Goal: Task Accomplishment & Management: Use online tool/utility

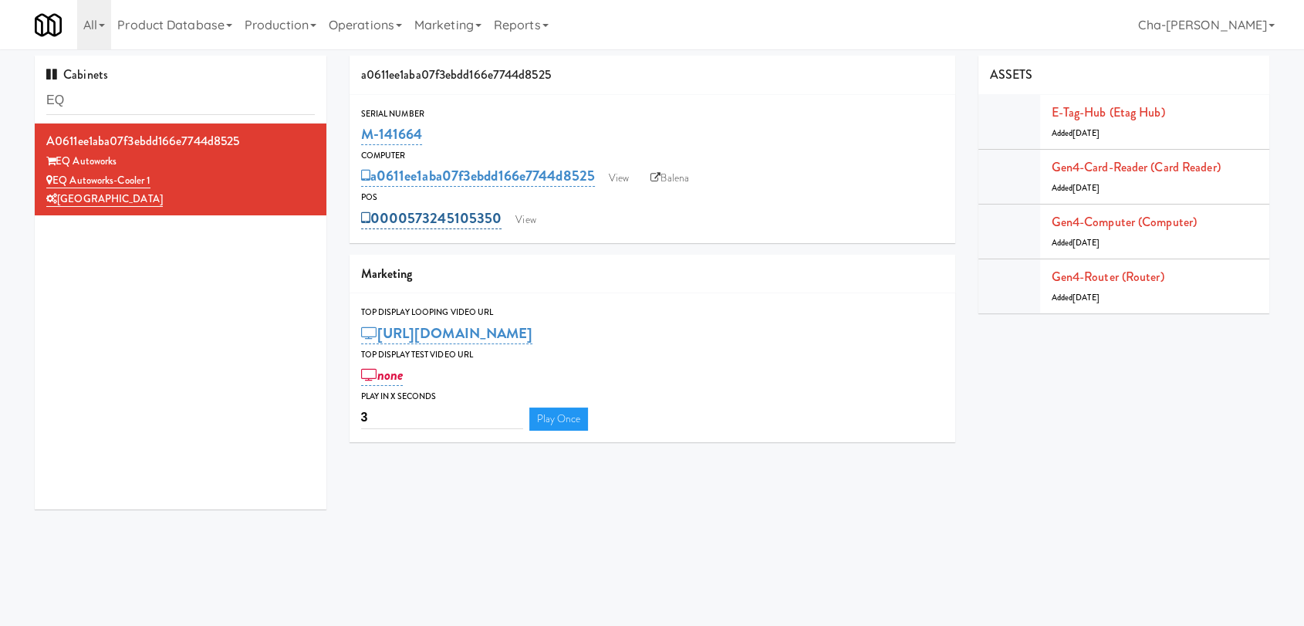
drag, startPoint x: 502, startPoint y: 228, endPoint x: 411, endPoint y: 224, distance: 91.2
click at [411, 224] on div "0000573245105350 View" at bounding box center [652, 218] width 583 height 26
copy link "573245105350"
click at [617, 174] on link "View" at bounding box center [618, 178] width 35 height 23
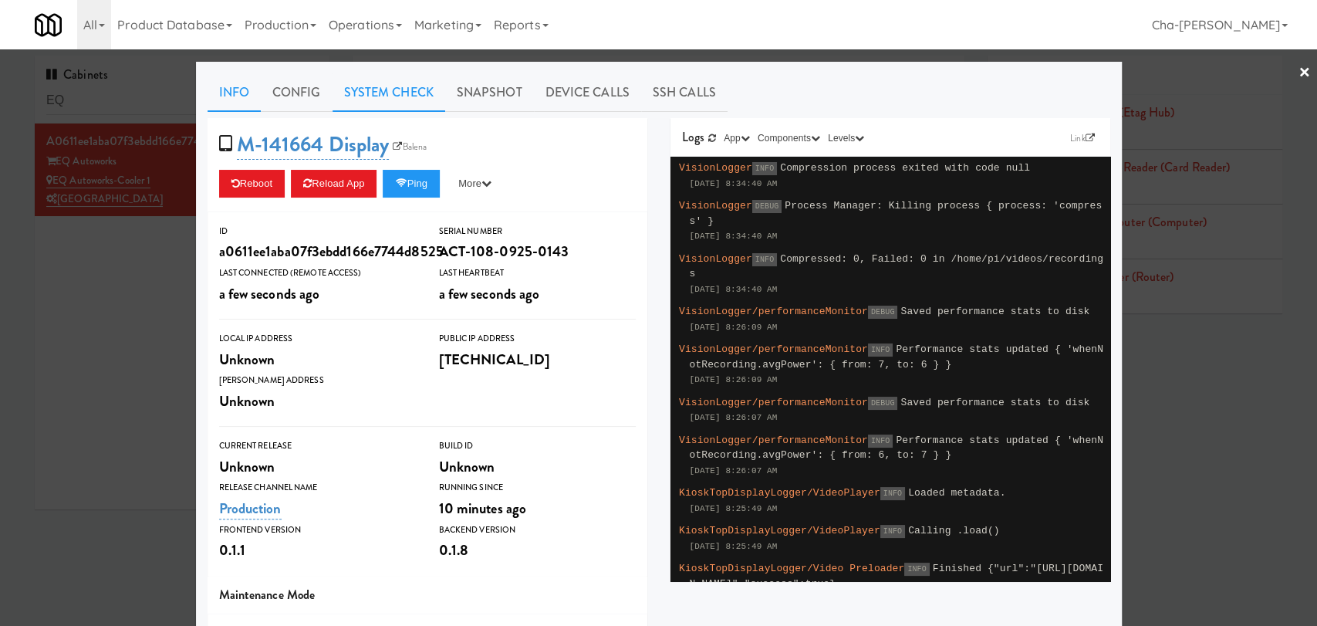
click at [359, 87] on link "System Check" at bounding box center [389, 92] width 113 height 39
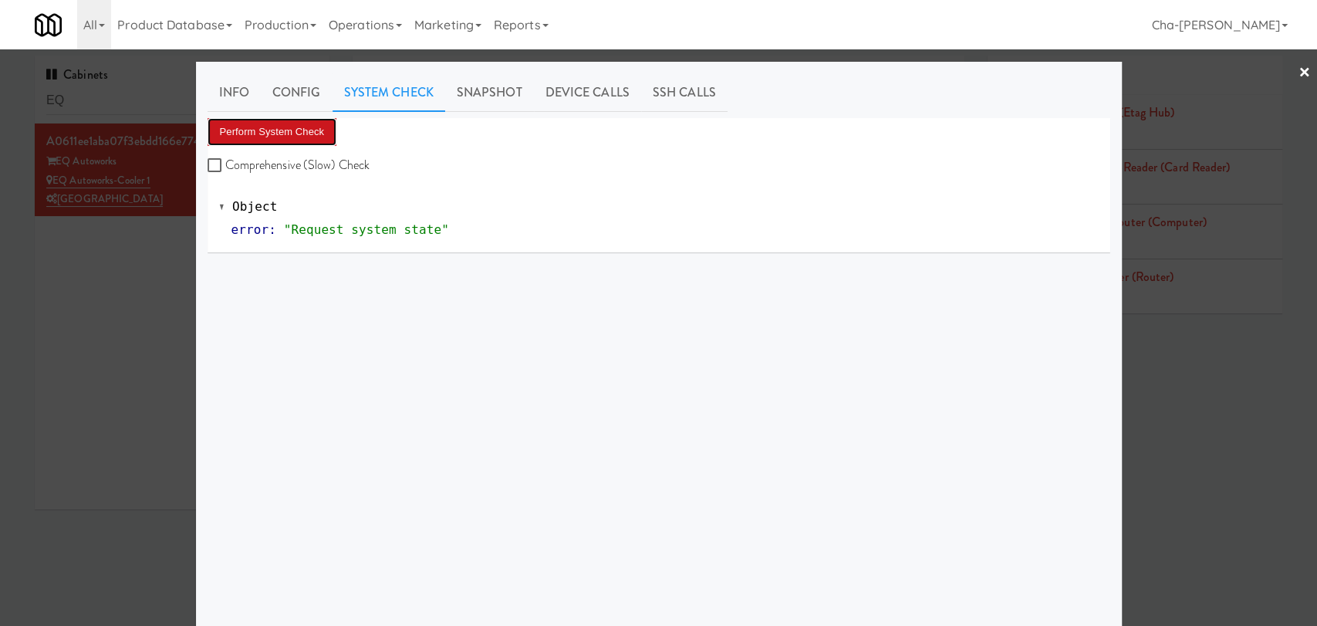
click at [275, 128] on button "Perform System Check" at bounding box center [273, 132] width 130 height 28
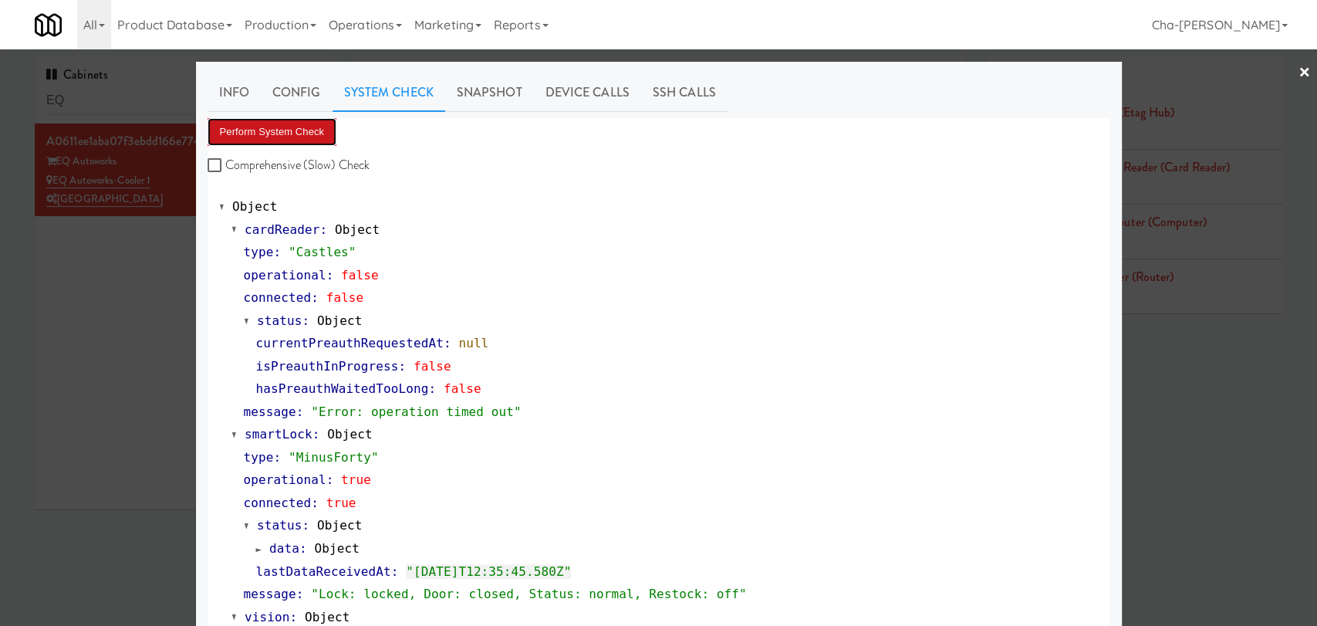
click at [296, 137] on button "Perform System Check" at bounding box center [273, 132] width 130 height 28
click at [90, 299] on div at bounding box center [658, 313] width 1317 height 626
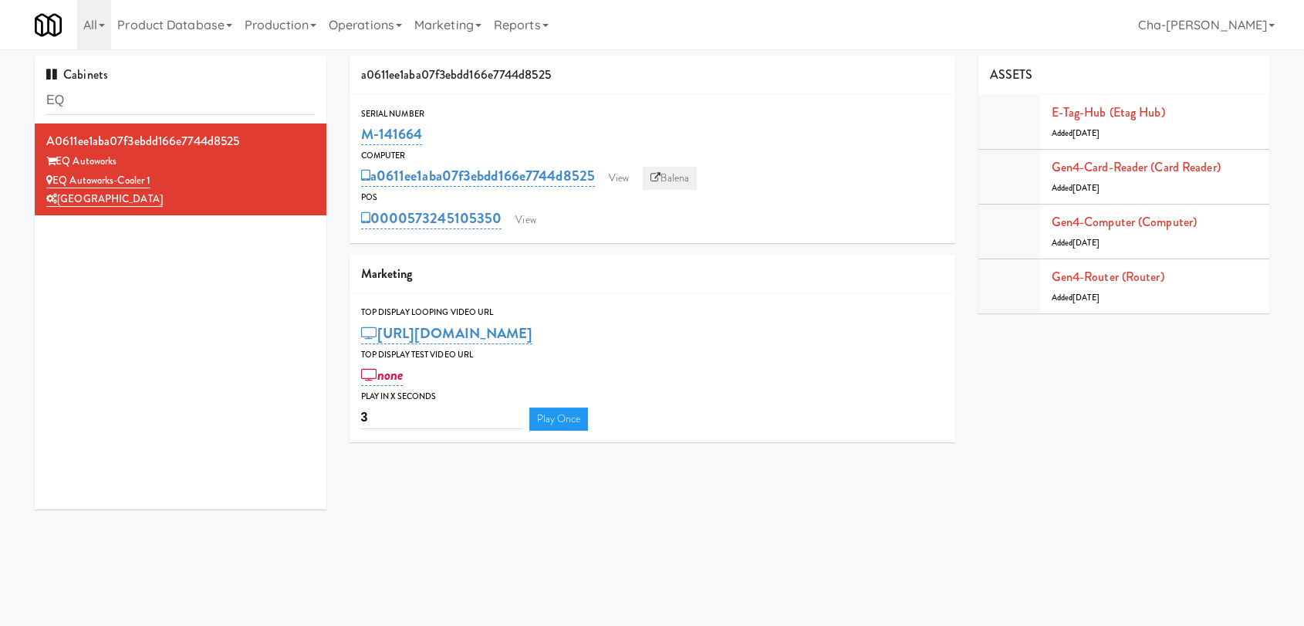
click at [689, 169] on link "Balena" at bounding box center [670, 178] width 54 height 23
click at [265, 191] on div "[GEOGRAPHIC_DATA]" at bounding box center [180, 199] width 268 height 19
click at [620, 184] on link "View" at bounding box center [618, 178] width 35 height 23
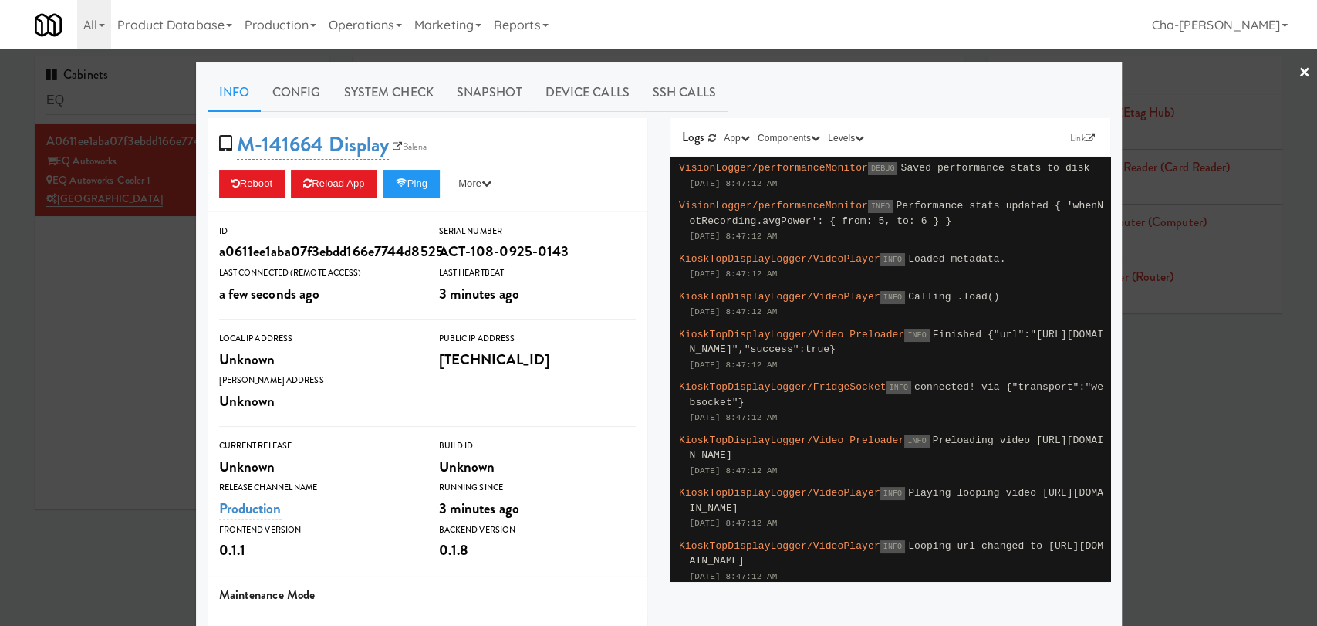
click at [89, 346] on div at bounding box center [658, 313] width 1317 height 626
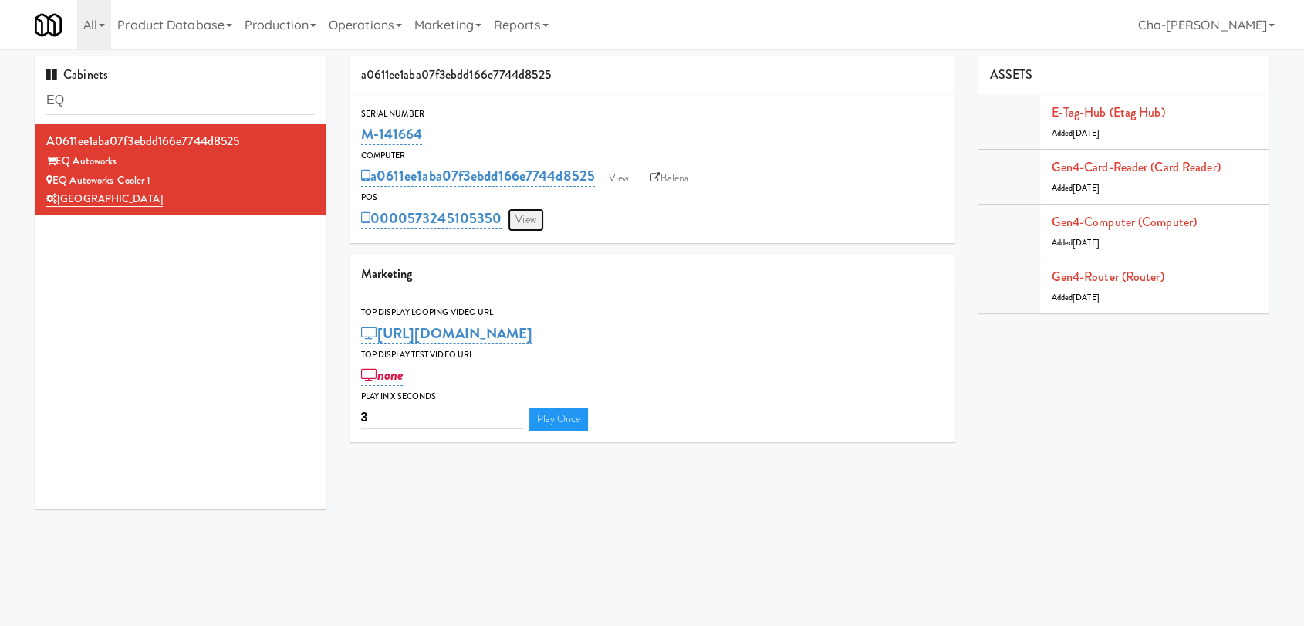
click at [535, 214] on link "View" at bounding box center [525, 219] width 35 height 23
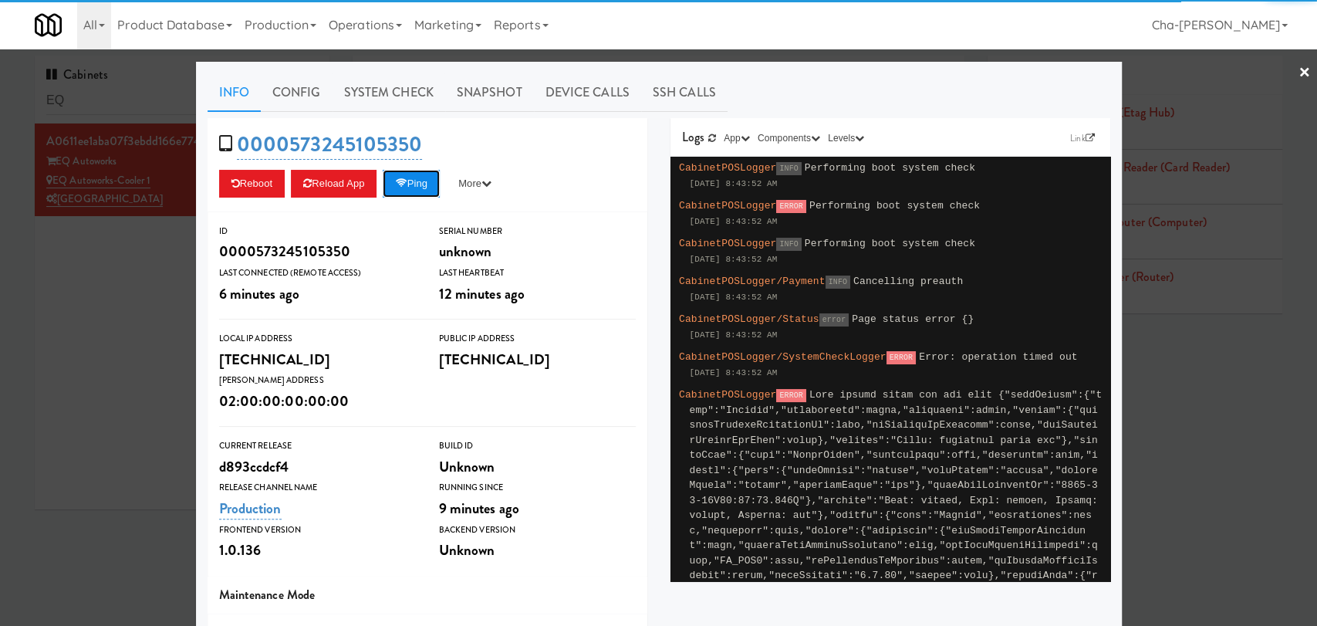
click at [424, 182] on button "Ping" at bounding box center [411, 184] width 57 height 28
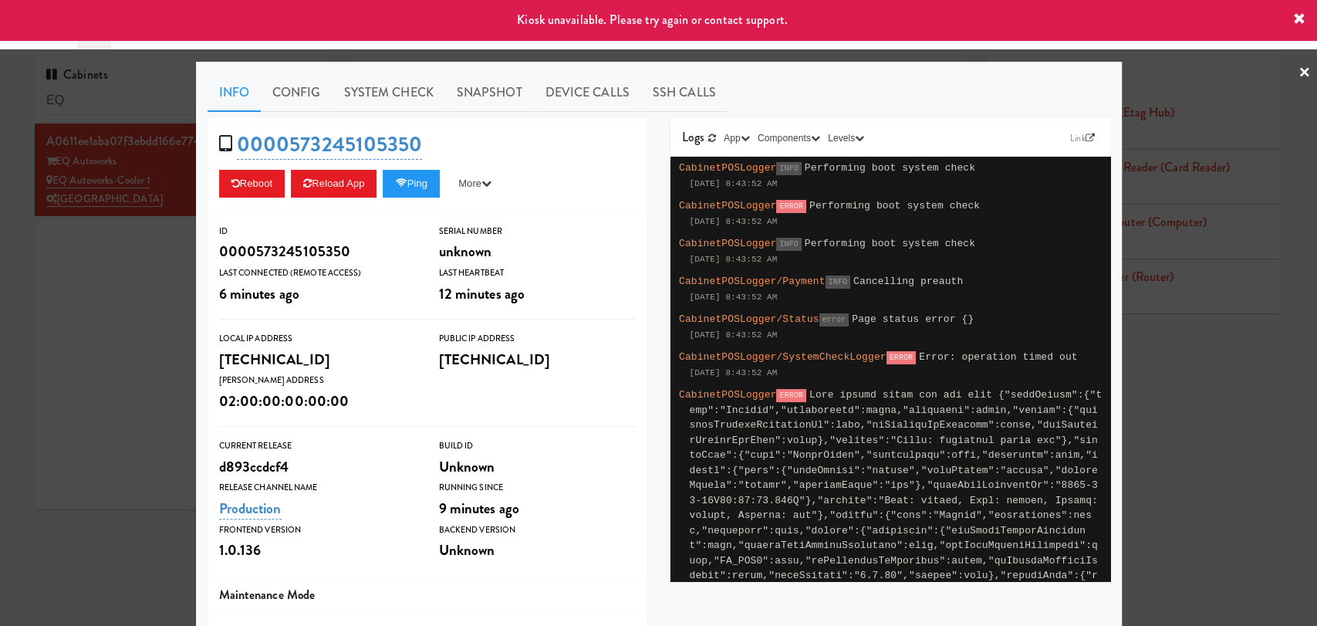
click at [175, 325] on div at bounding box center [658, 313] width 1317 height 626
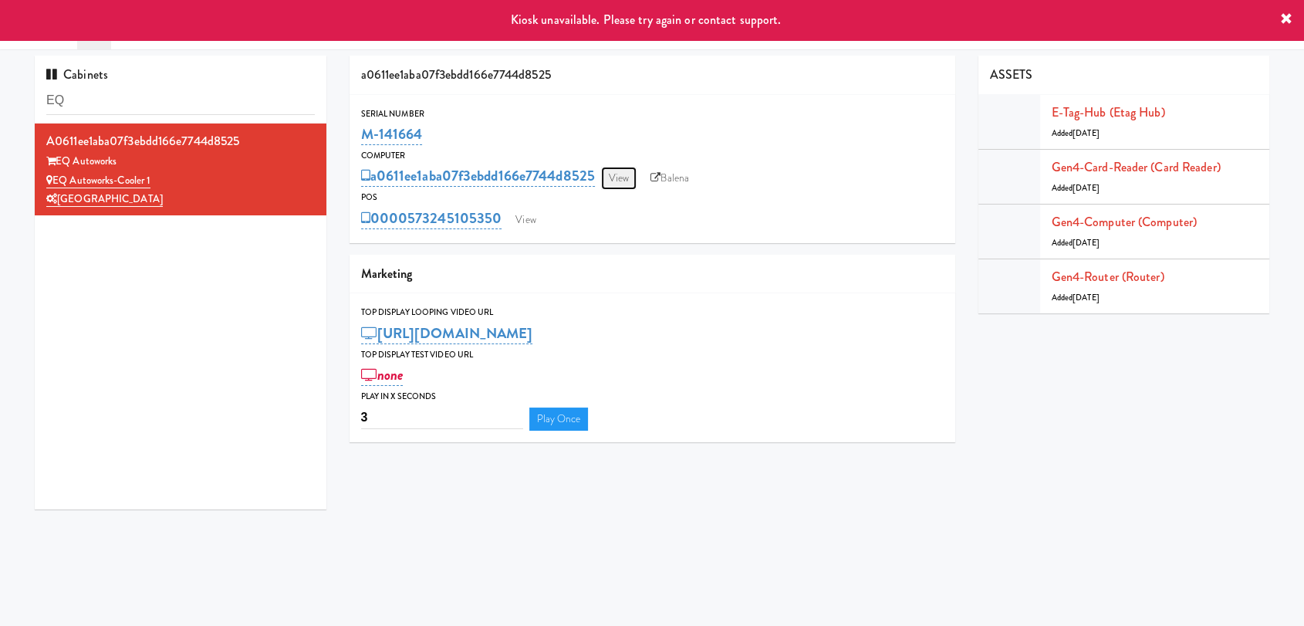
click at [619, 180] on link "View" at bounding box center [618, 178] width 35 height 23
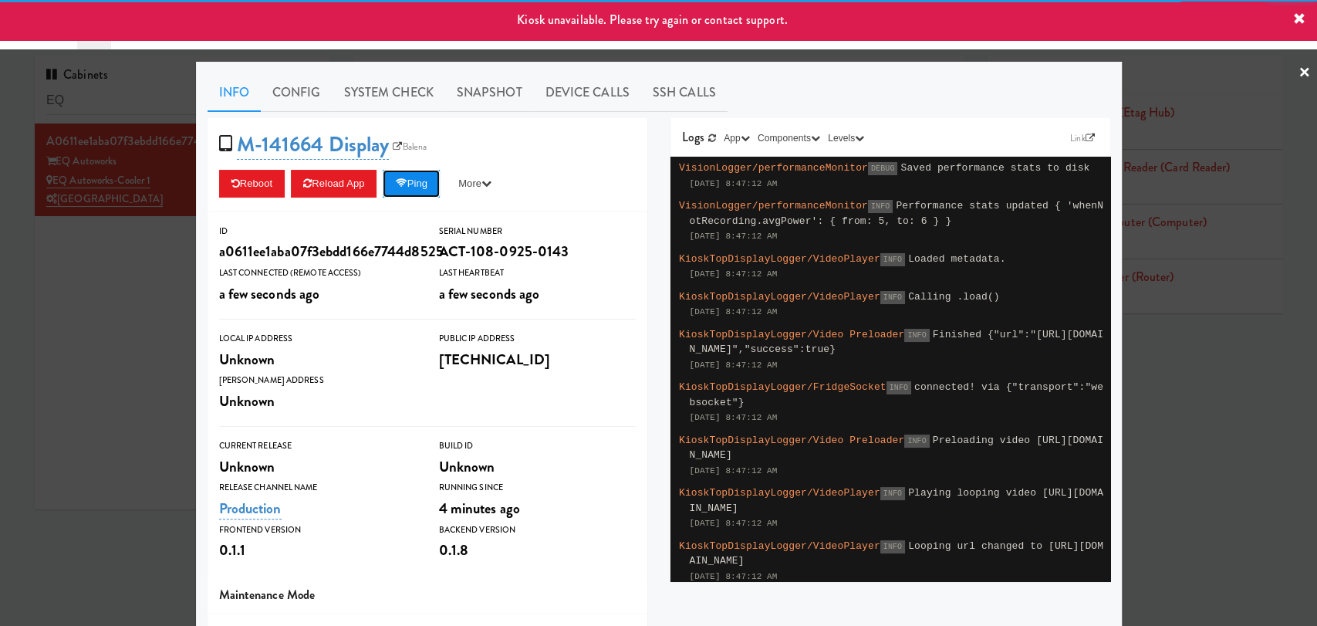
click at [407, 183] on button "Ping" at bounding box center [411, 184] width 57 height 28
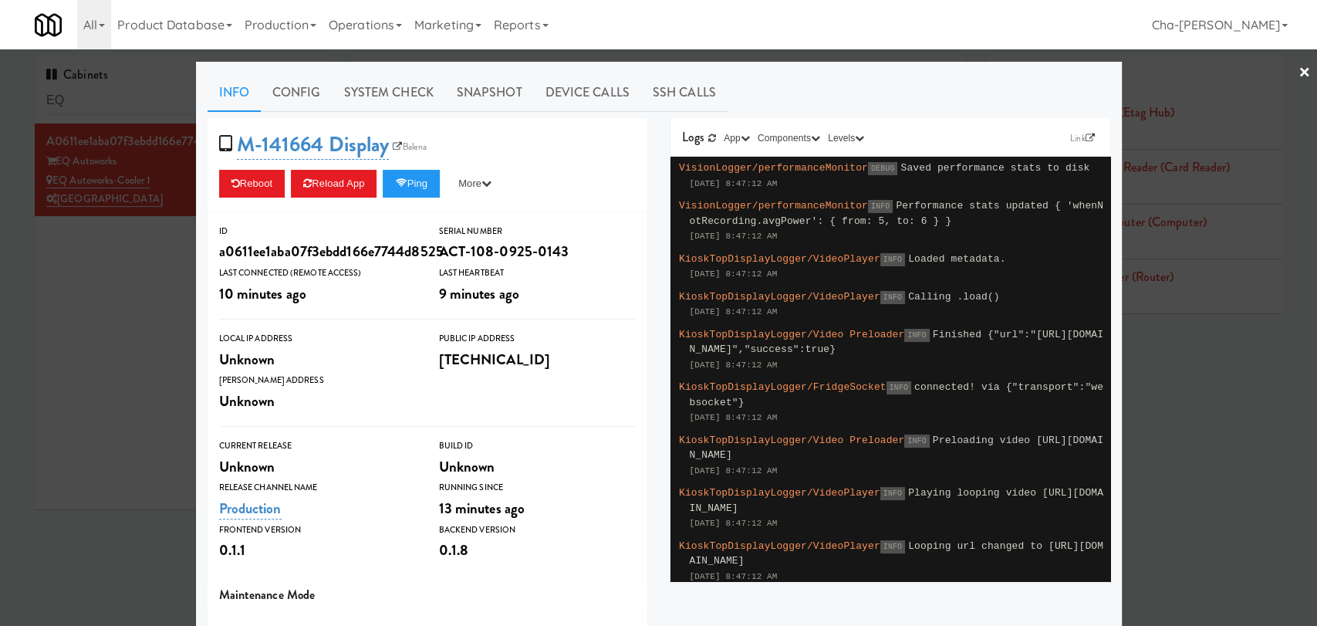
click at [98, 302] on div at bounding box center [658, 313] width 1317 height 626
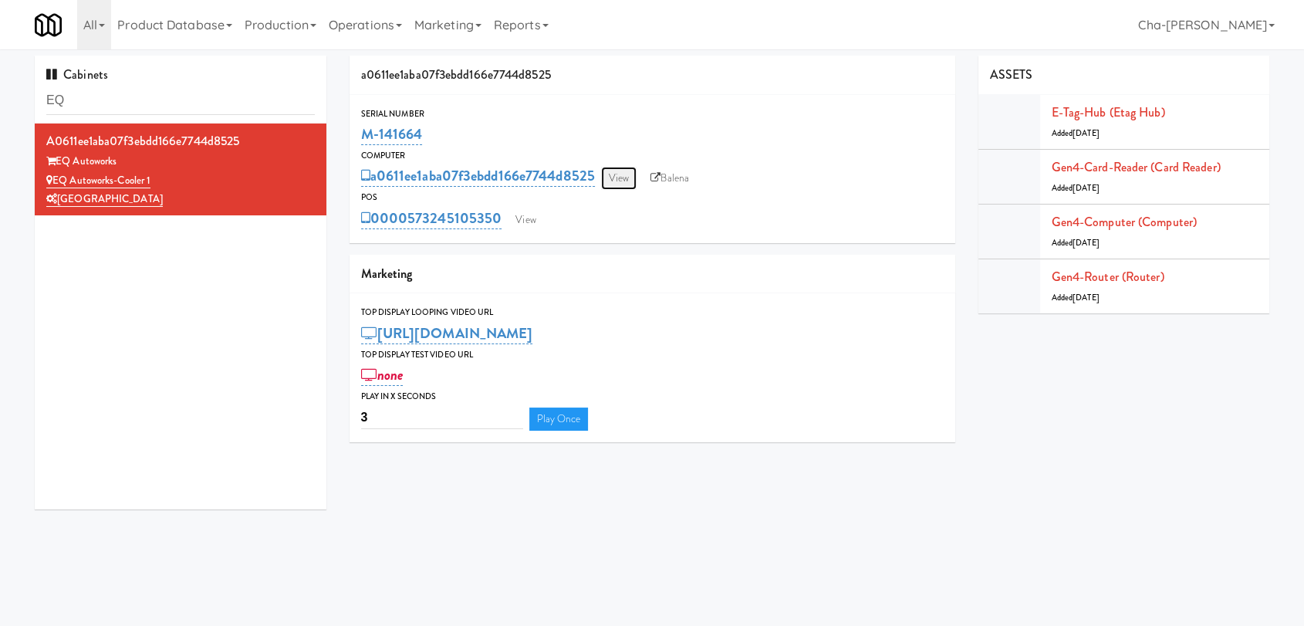
click at [623, 174] on link "View" at bounding box center [618, 178] width 35 height 23
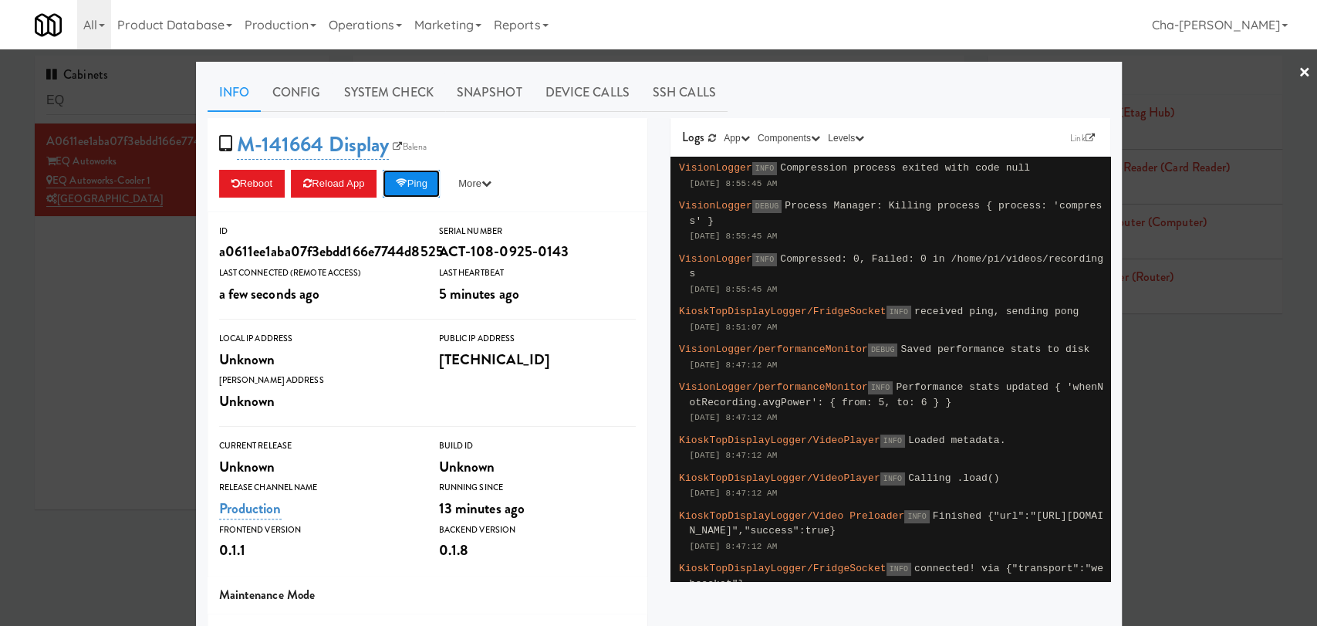
click at [412, 182] on button "Ping" at bounding box center [411, 184] width 57 height 28
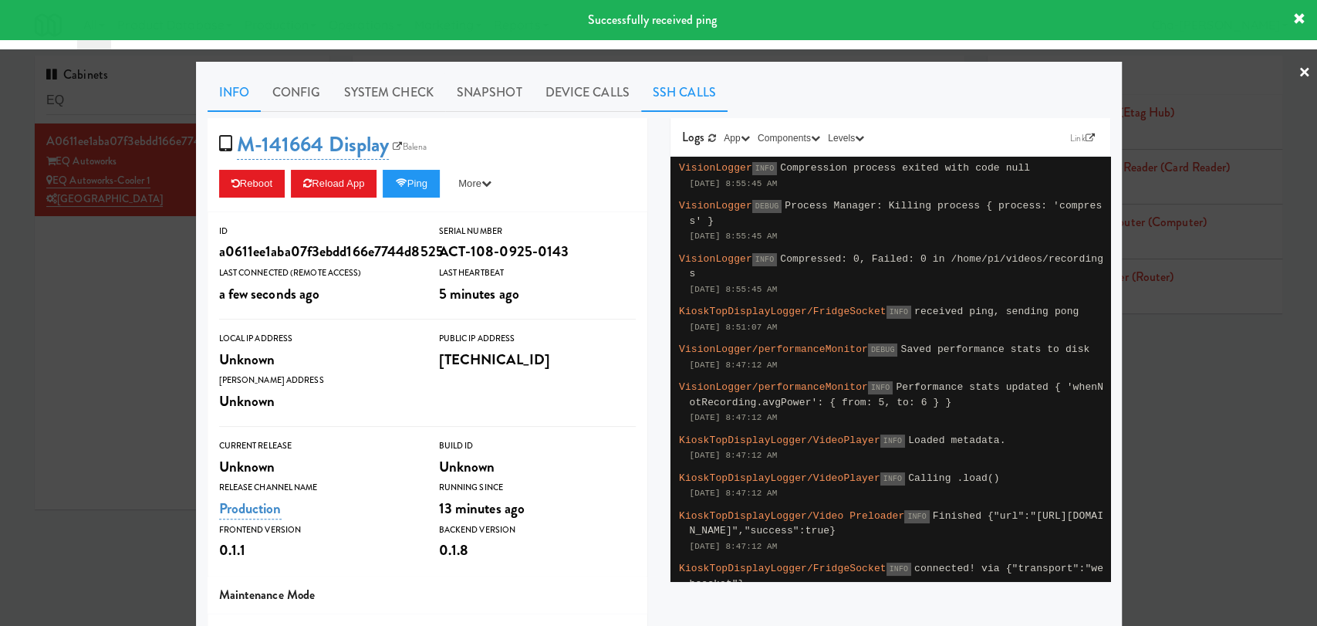
click at [670, 86] on link "SSH Calls" at bounding box center [684, 92] width 86 height 39
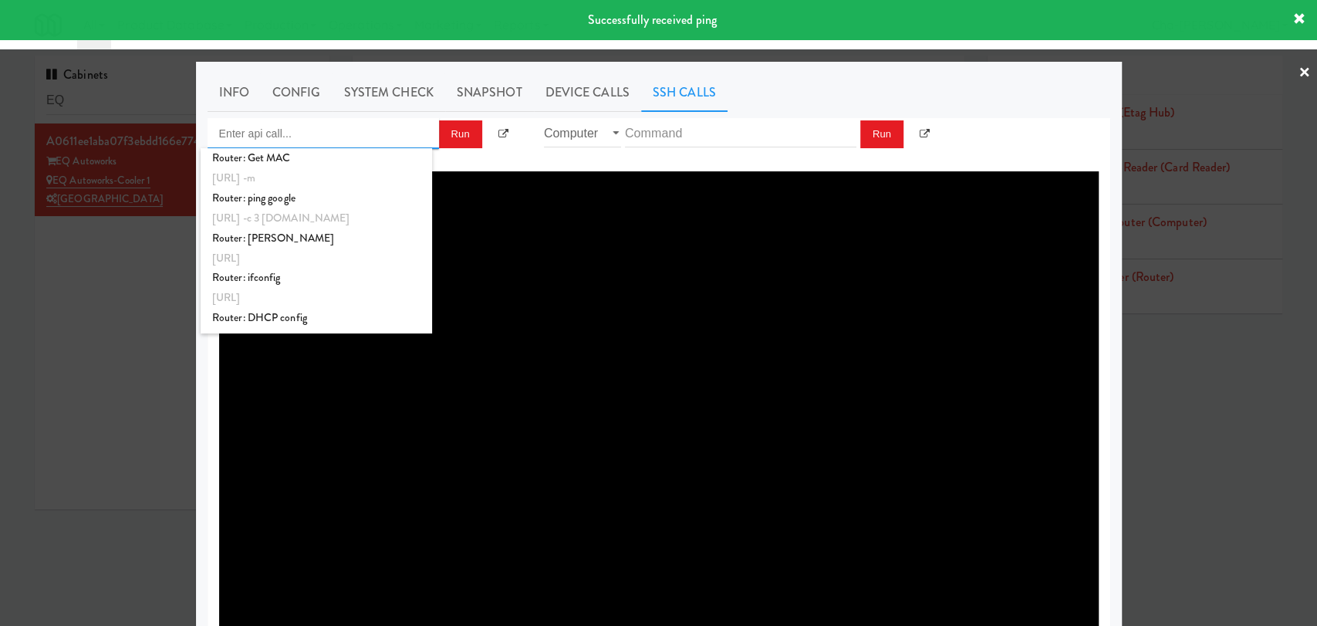
click at [296, 130] on input "Enter api call..." at bounding box center [323, 133] width 231 height 31
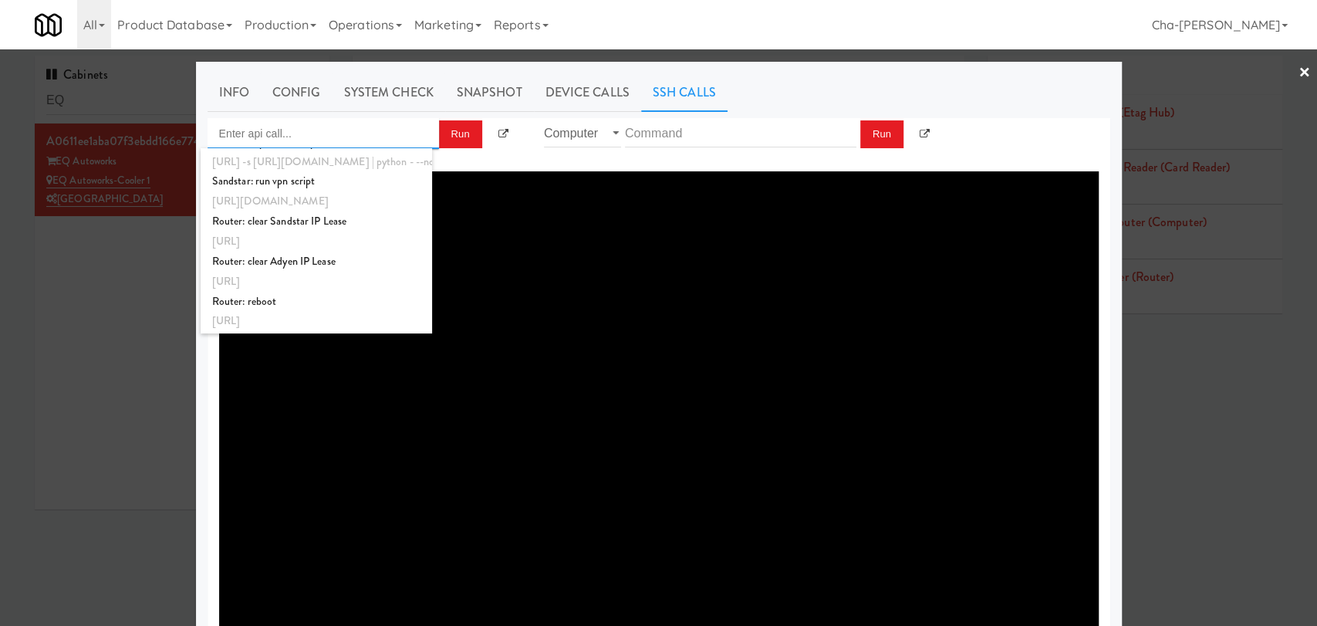
scroll to position [577, 0]
click at [302, 279] on div "[URL]" at bounding box center [316, 282] width 208 height 20
type input "Router: reboot"
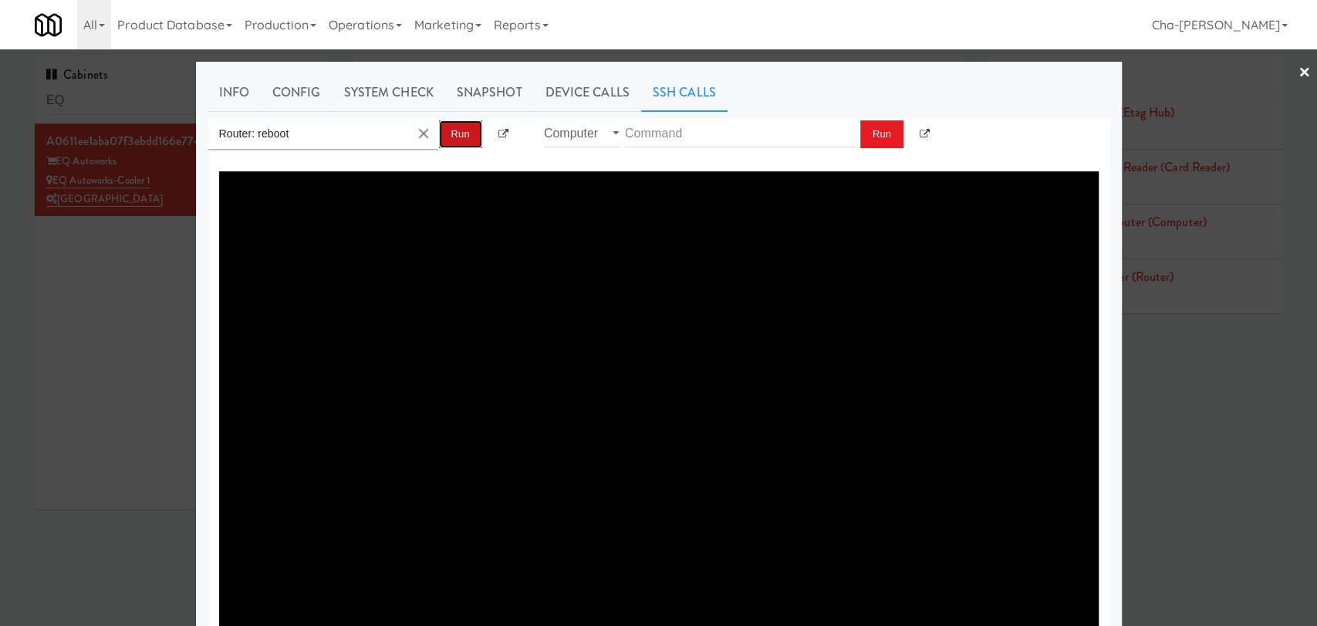
click at [448, 131] on button "Run" at bounding box center [460, 134] width 43 height 28
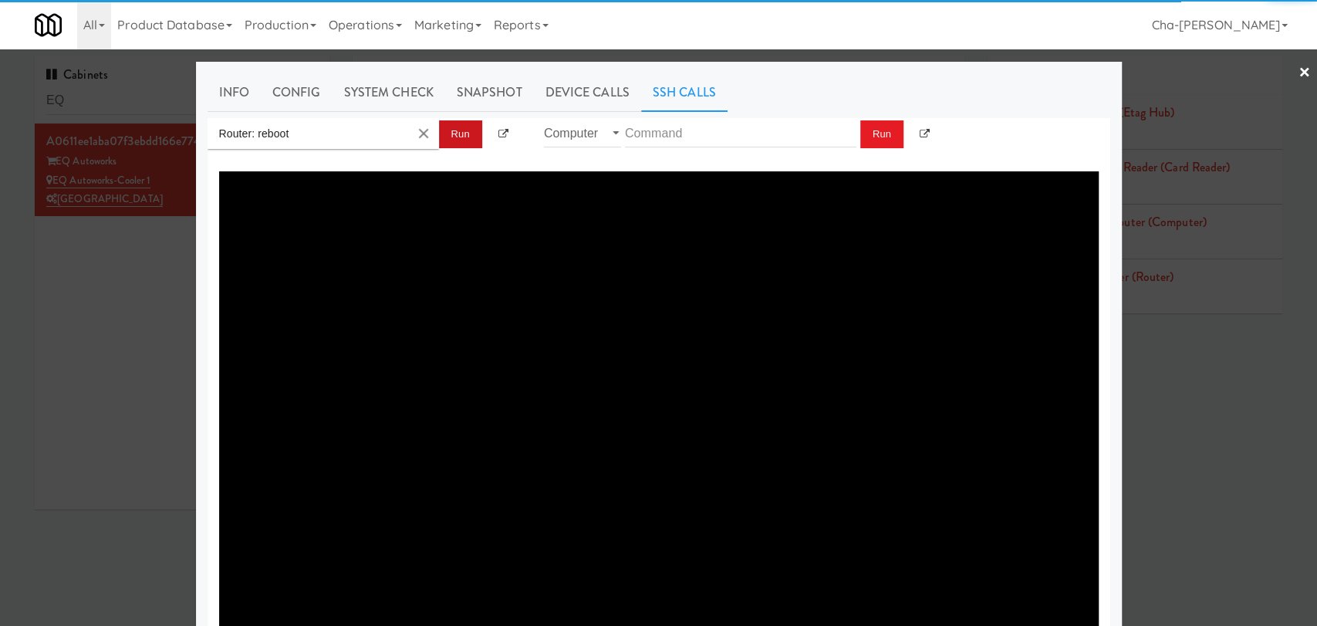
type textarea "{"message":"Cannot set headers after they are sent to the client","status":500}"
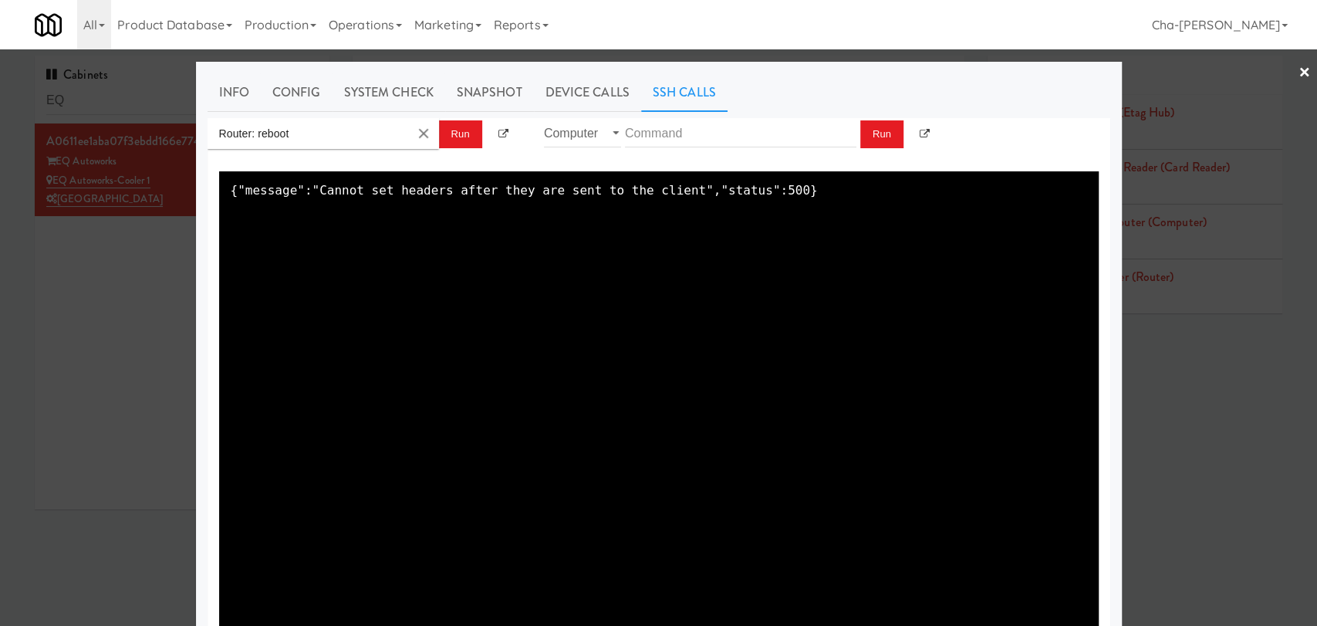
click at [140, 275] on div at bounding box center [658, 313] width 1317 height 626
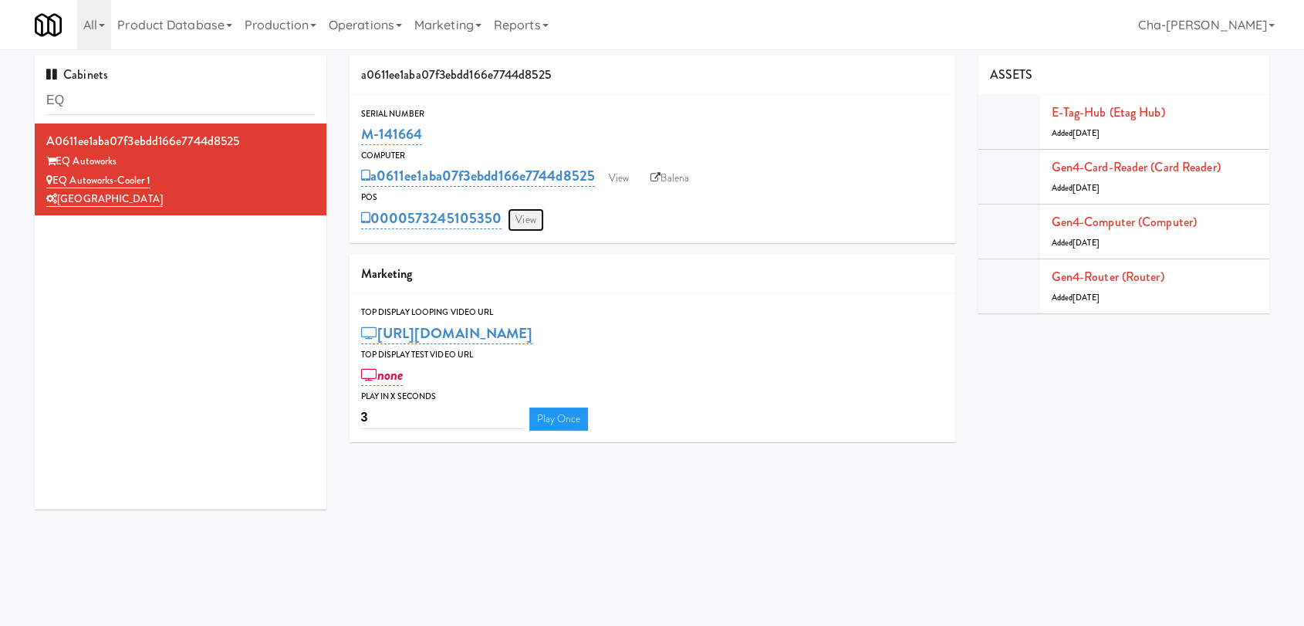
click at [539, 213] on link "View" at bounding box center [525, 219] width 35 height 23
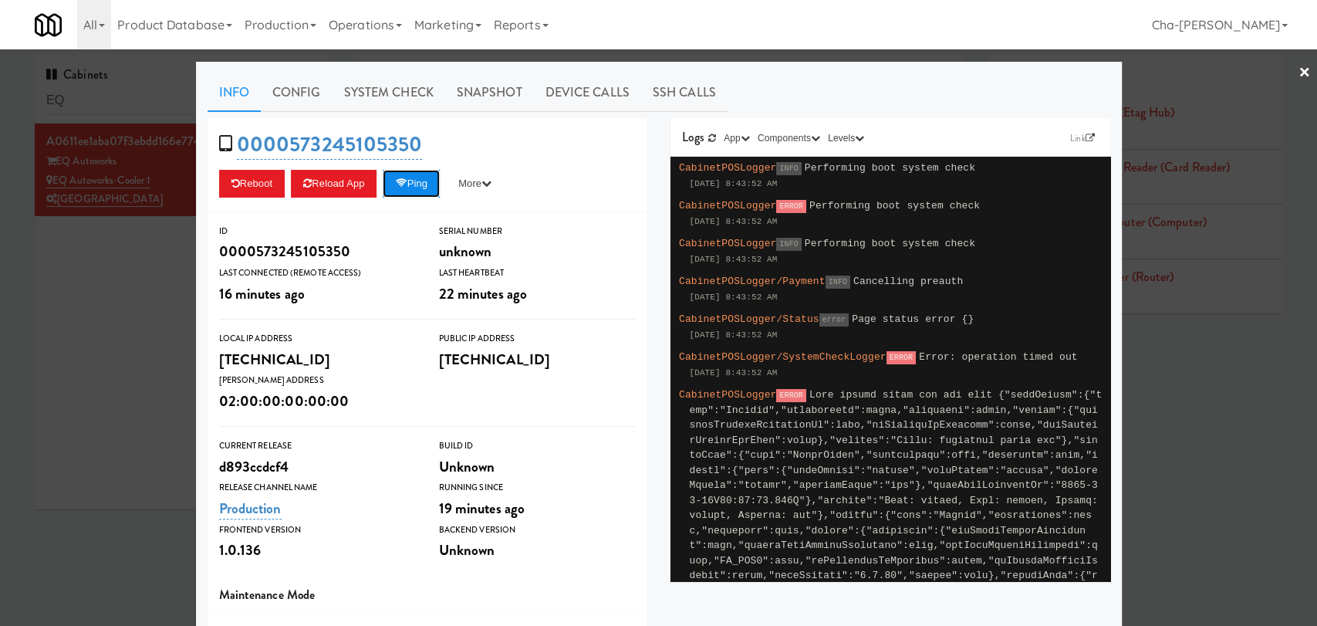
click at [408, 186] on button "Ping" at bounding box center [411, 184] width 57 height 28
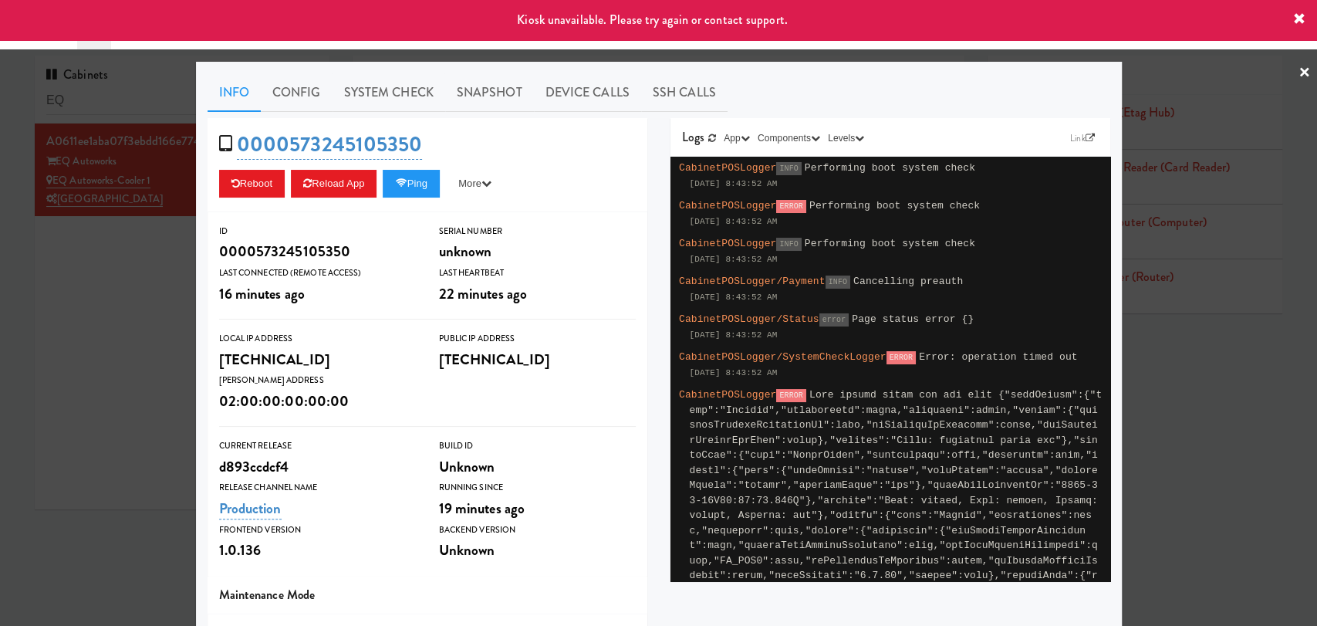
click at [150, 274] on div at bounding box center [658, 313] width 1317 height 626
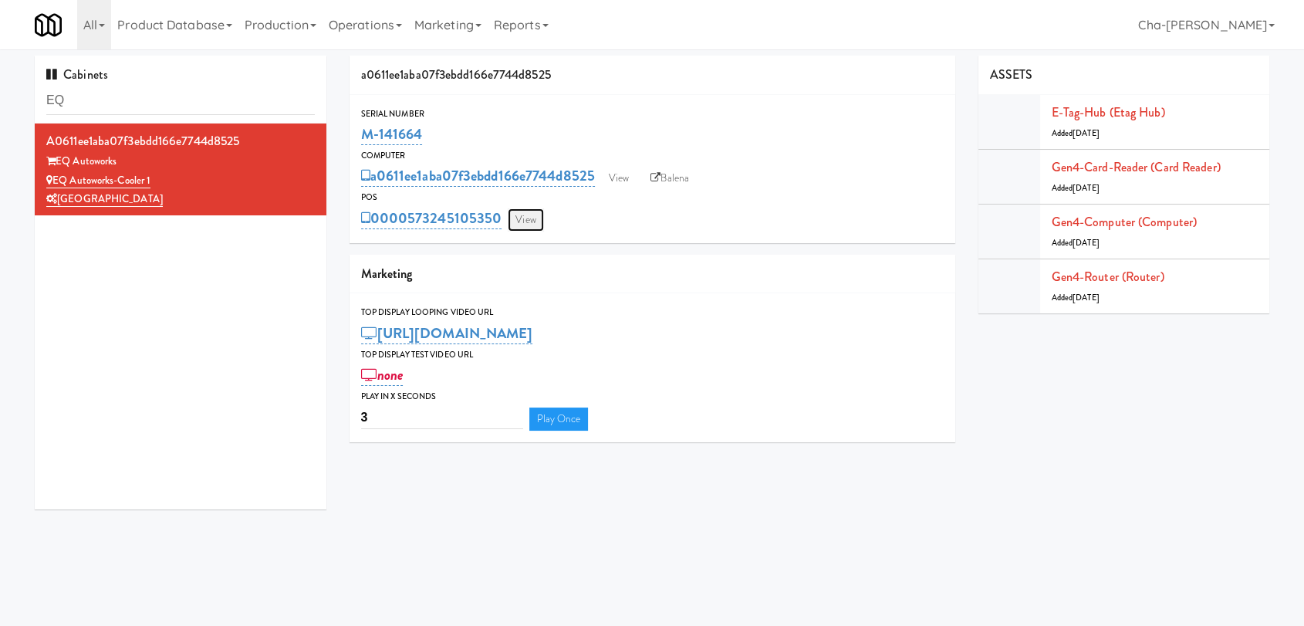
click at [518, 215] on link "View" at bounding box center [525, 219] width 35 height 23
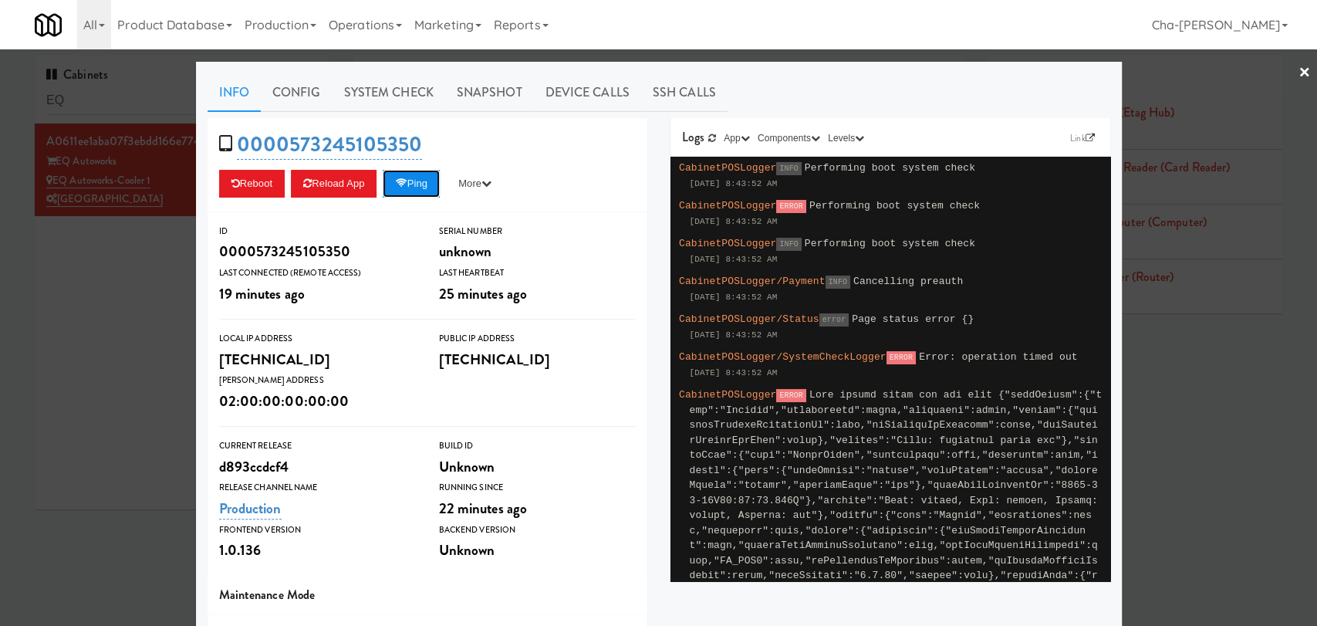
click at [414, 187] on button "Ping" at bounding box center [411, 184] width 57 height 28
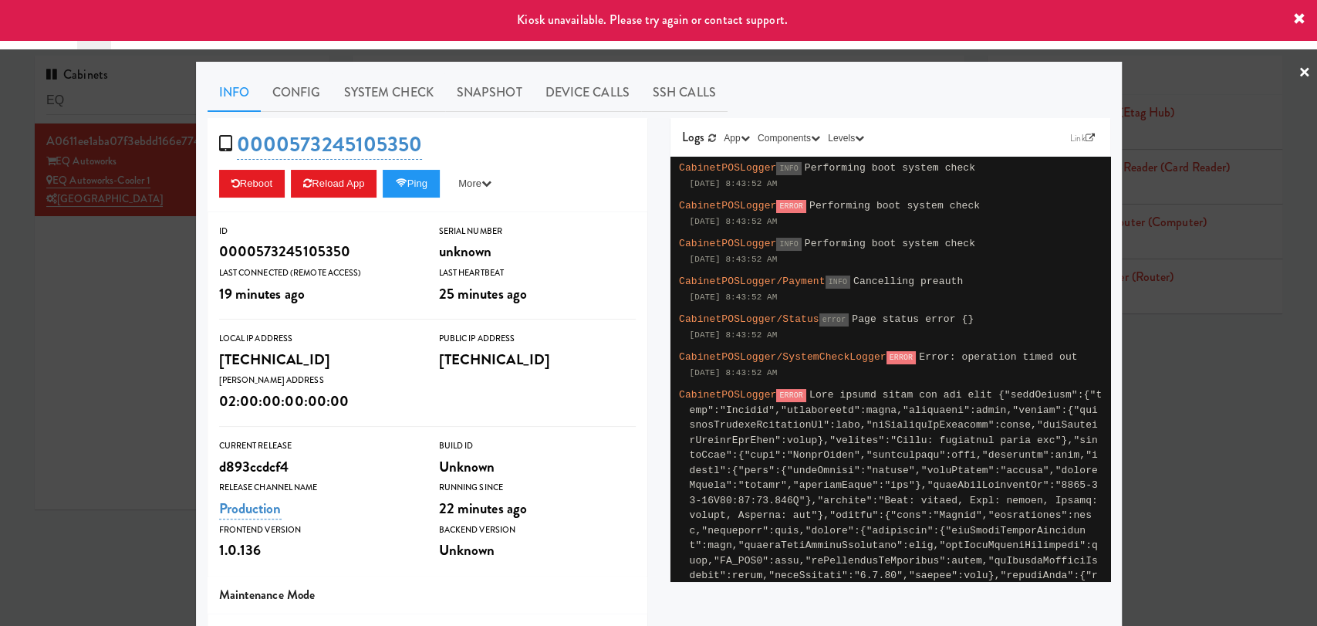
click at [130, 370] on div at bounding box center [658, 313] width 1317 height 626
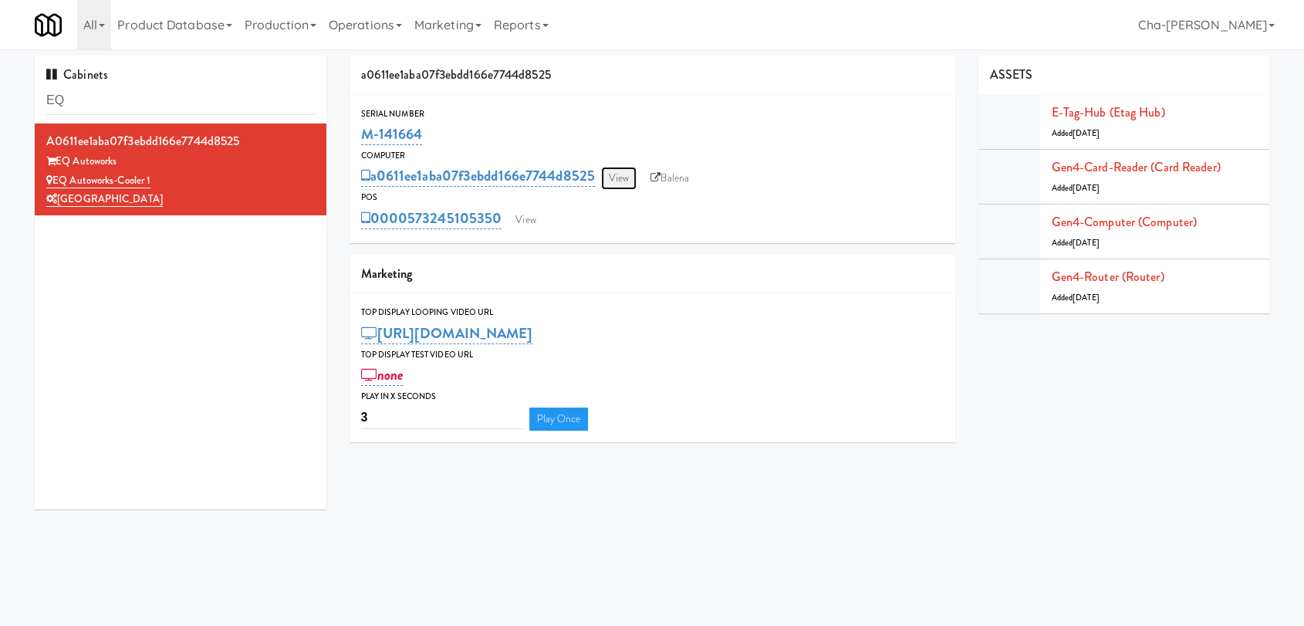
click at [614, 181] on link "View" at bounding box center [618, 178] width 35 height 23
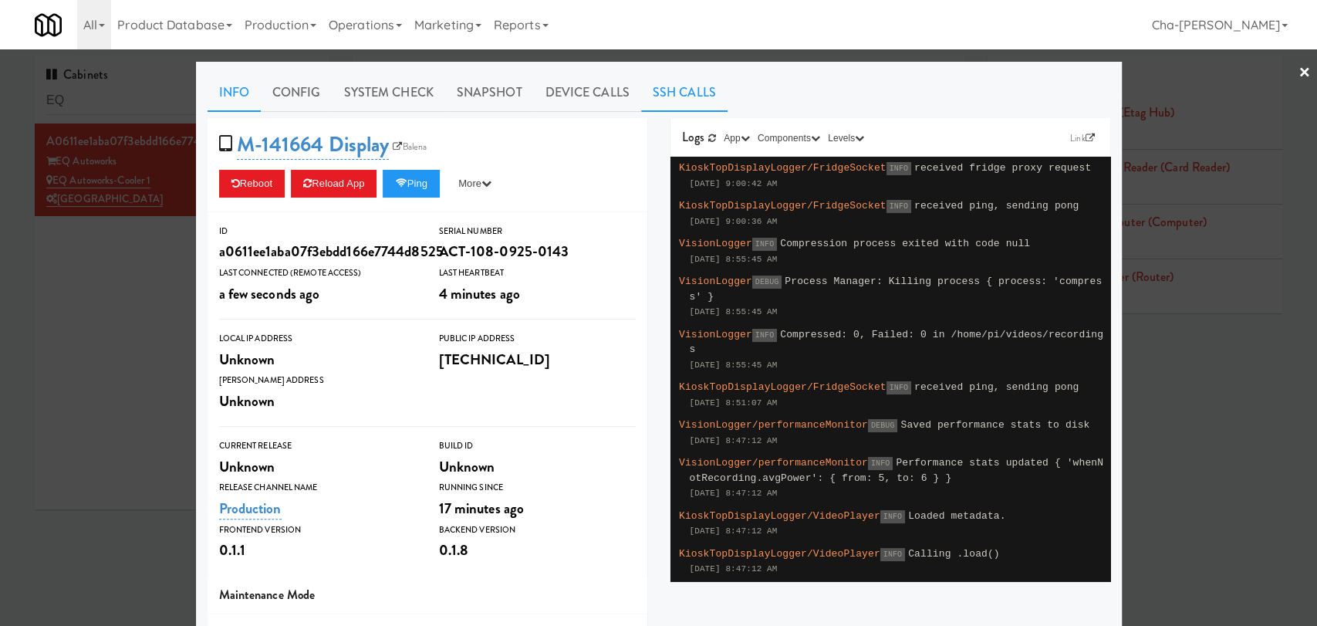
click at [685, 97] on link "SSH Calls" at bounding box center [684, 92] width 86 height 39
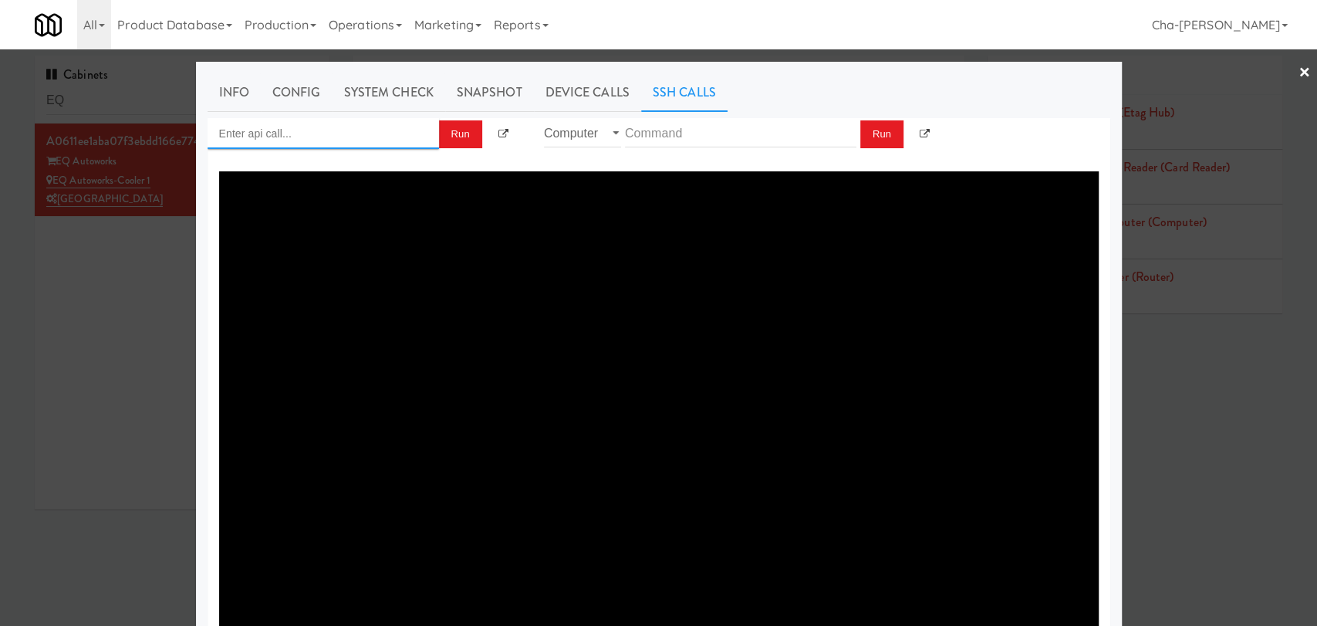
click at [317, 141] on input "Enter api call..." at bounding box center [323, 133] width 231 height 31
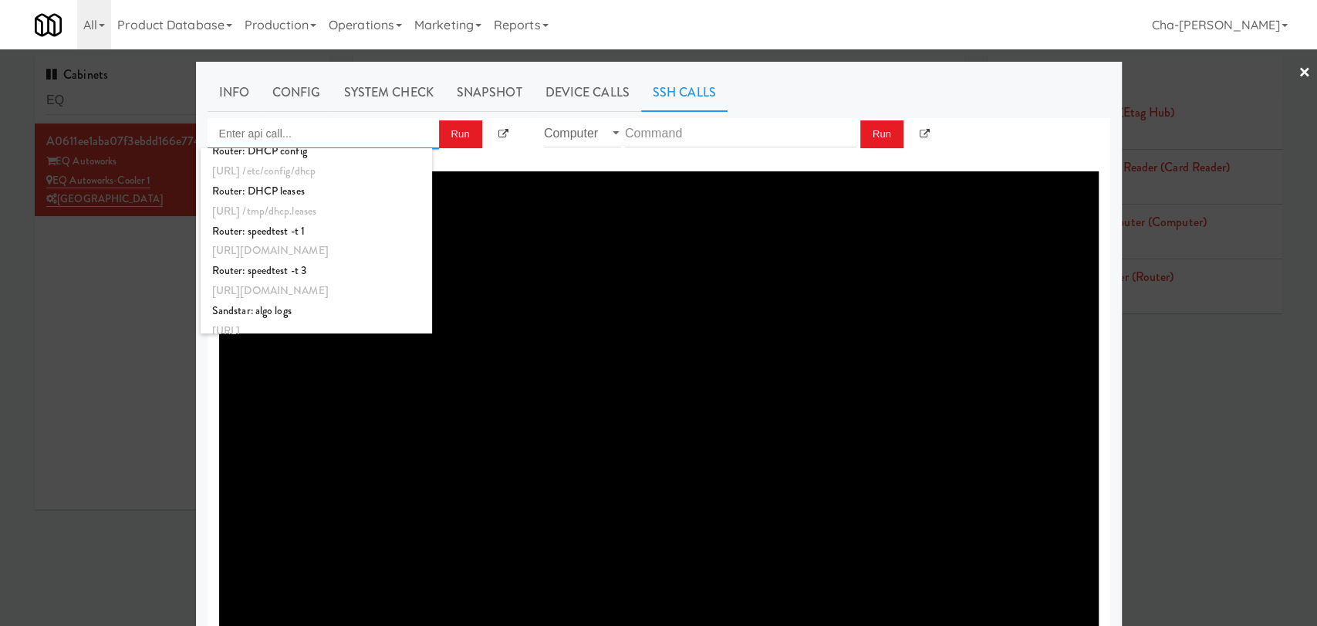
scroll to position [171, 0]
click at [684, 131] on input "text" at bounding box center [740, 133] width 231 height 29
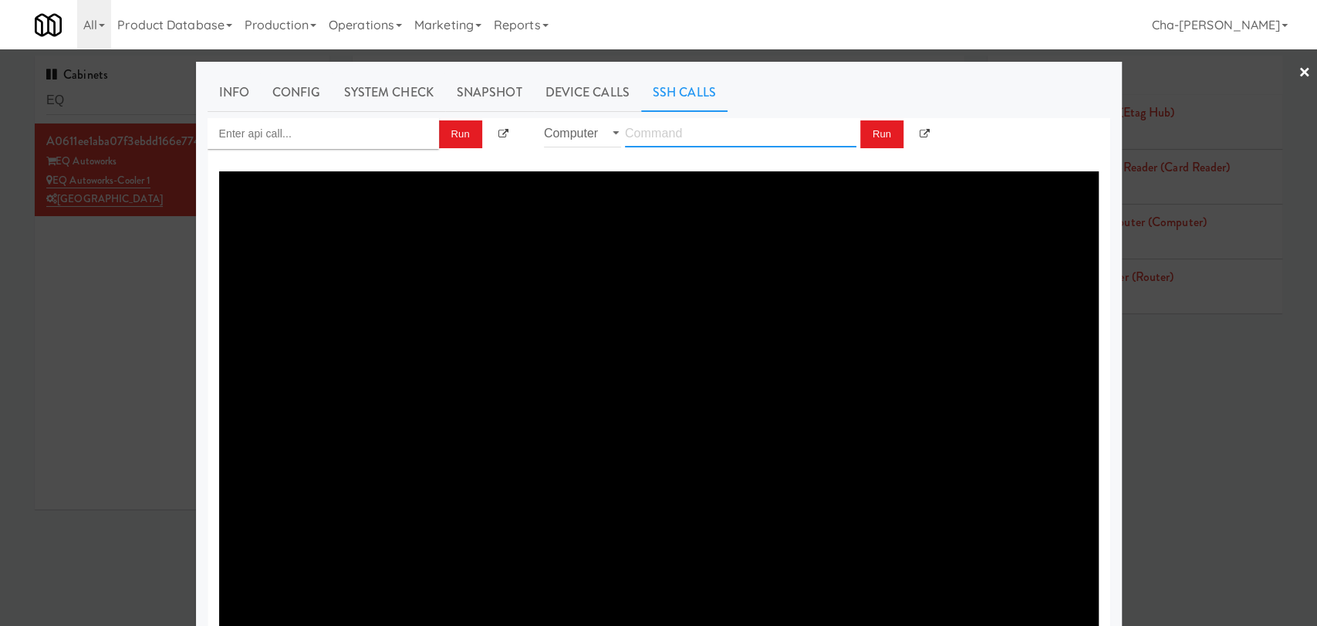
click at [684, 131] on input "text" at bounding box center [740, 133] width 231 height 29
click at [599, 131] on select "Router Computer" at bounding box center [582, 133] width 77 height 29
click at [466, 188] on textarea at bounding box center [659, 402] width 880 height 463
click at [316, 130] on input "Enter api call..." at bounding box center [323, 133] width 231 height 31
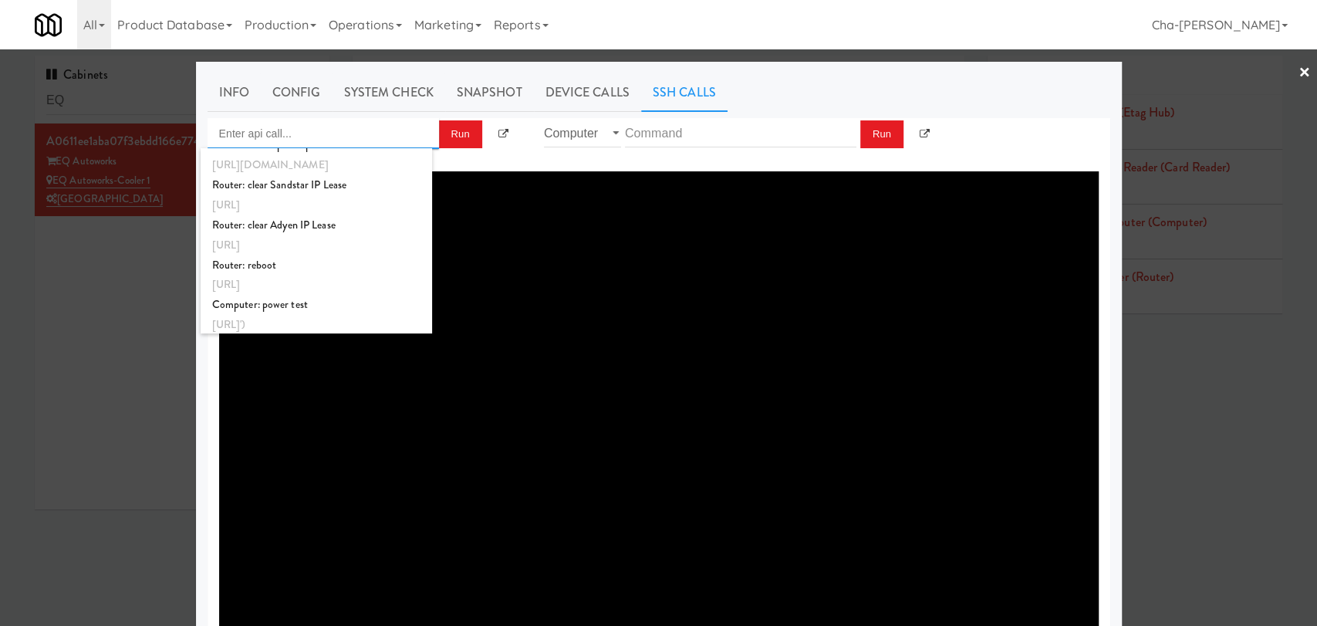
scroll to position [577, 0]
click at [559, 333] on textarea at bounding box center [659, 402] width 880 height 463
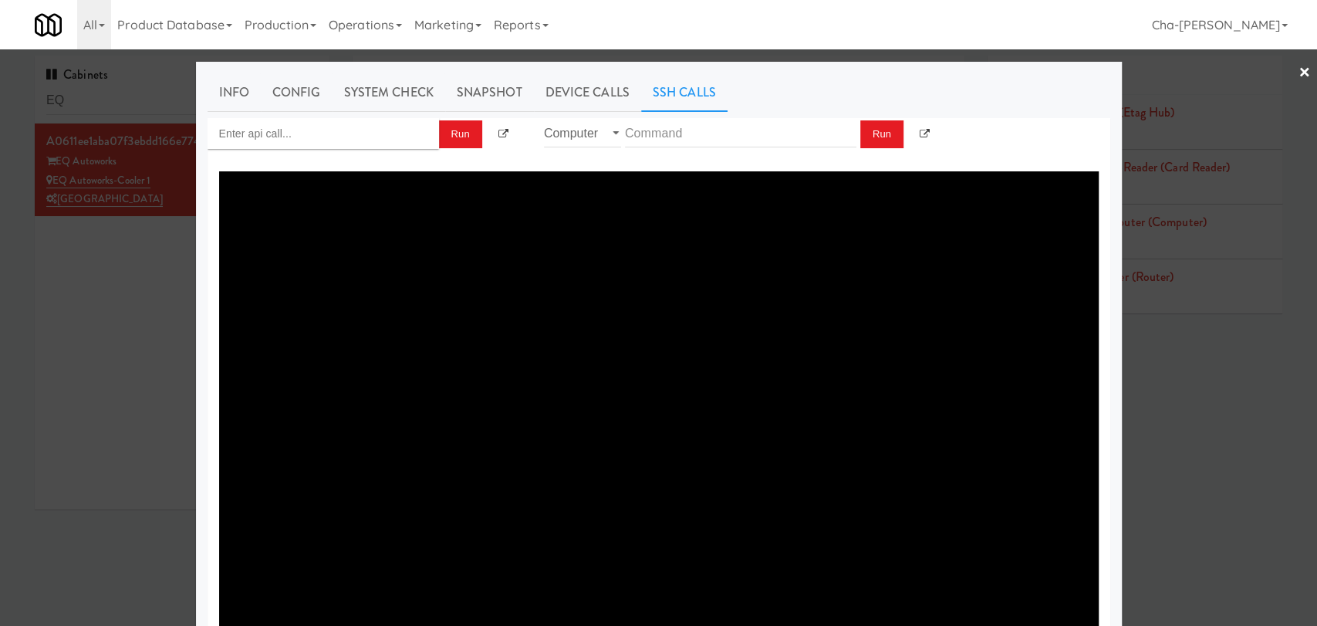
click at [153, 339] on div at bounding box center [658, 313] width 1317 height 626
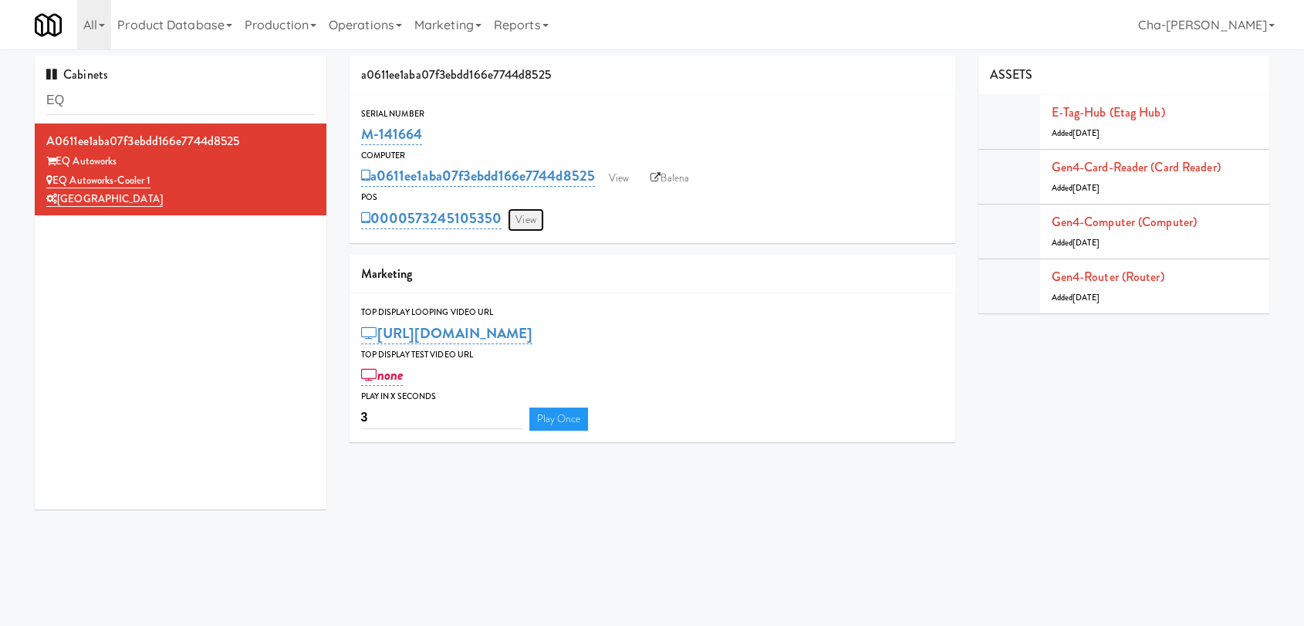
click at [526, 223] on link "View" at bounding box center [525, 219] width 35 height 23
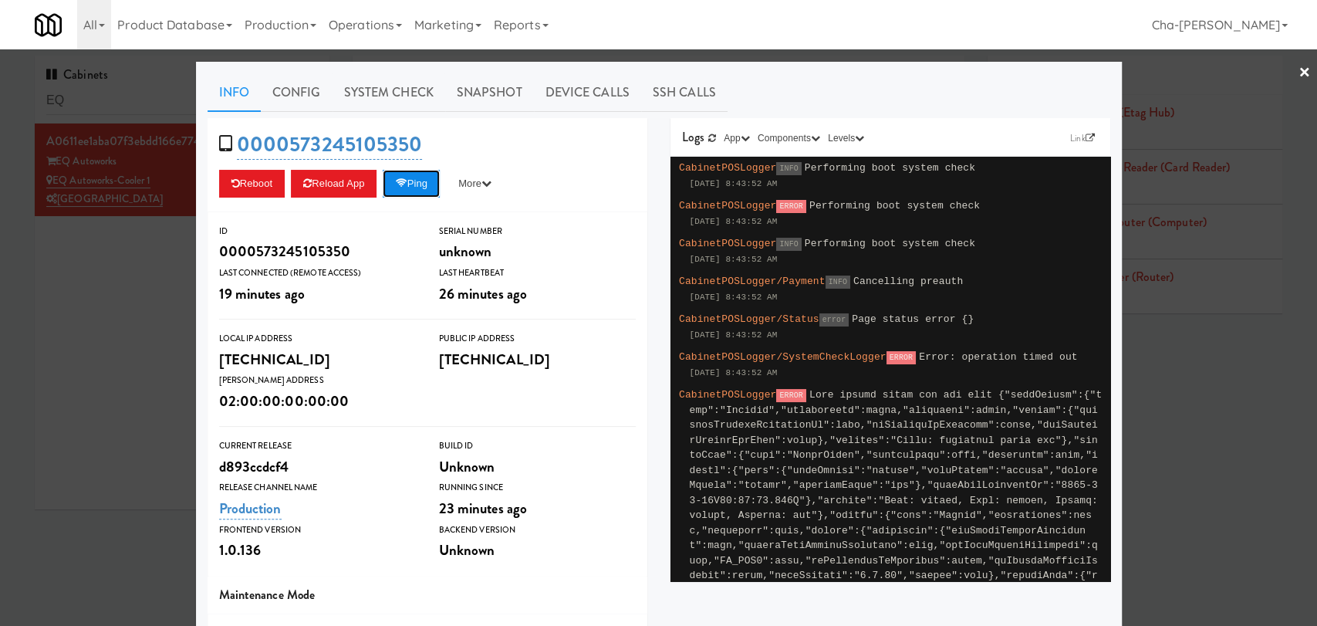
click at [419, 188] on button "Ping" at bounding box center [411, 184] width 57 height 28
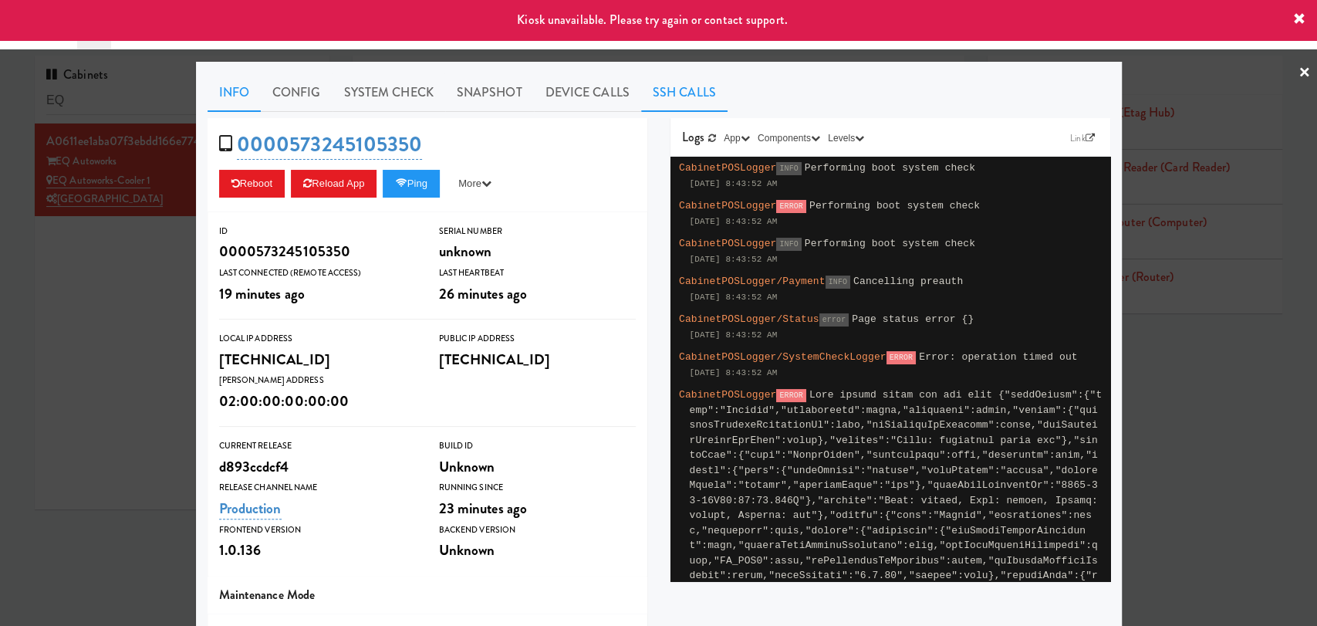
click at [654, 92] on link "SSH Calls" at bounding box center [684, 92] width 86 height 39
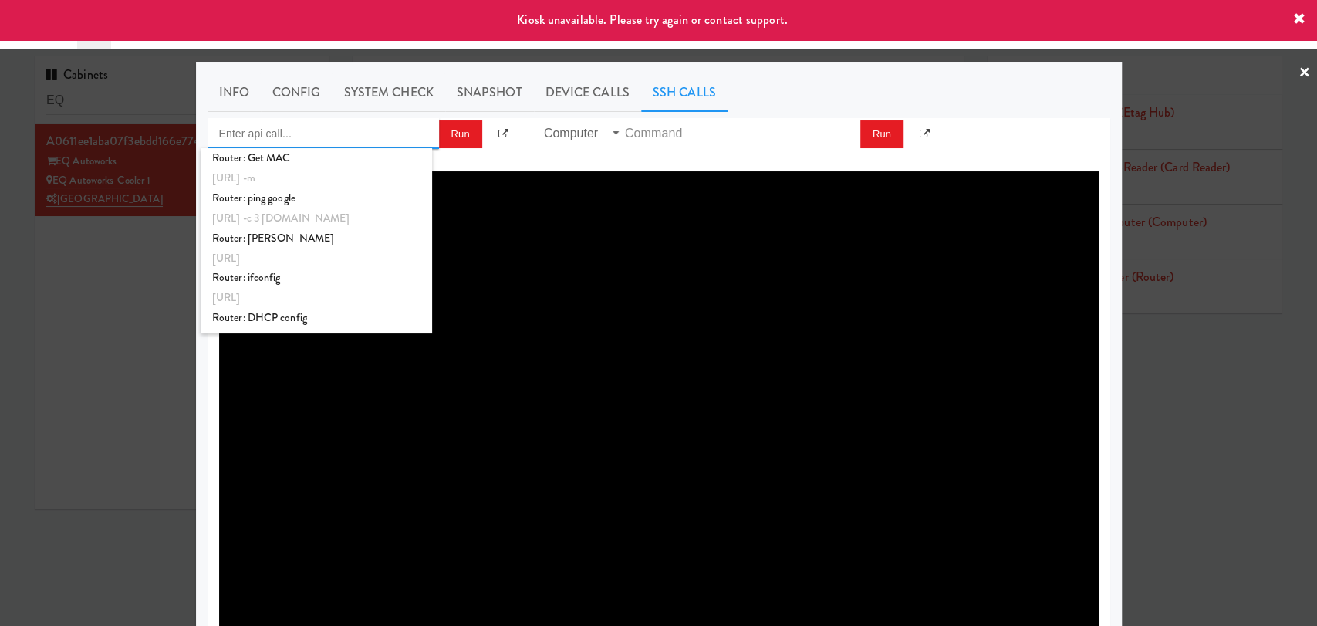
click at [319, 140] on input "Enter api call..." at bounding box center [323, 133] width 231 height 31
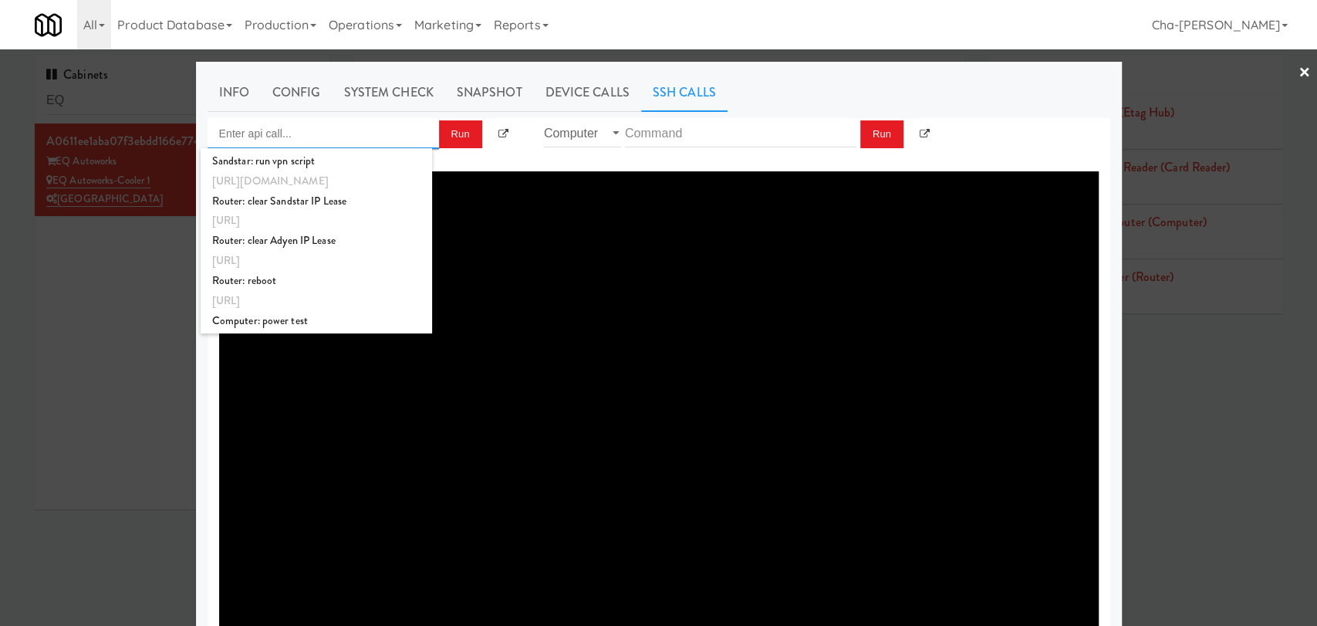
scroll to position [577, 0]
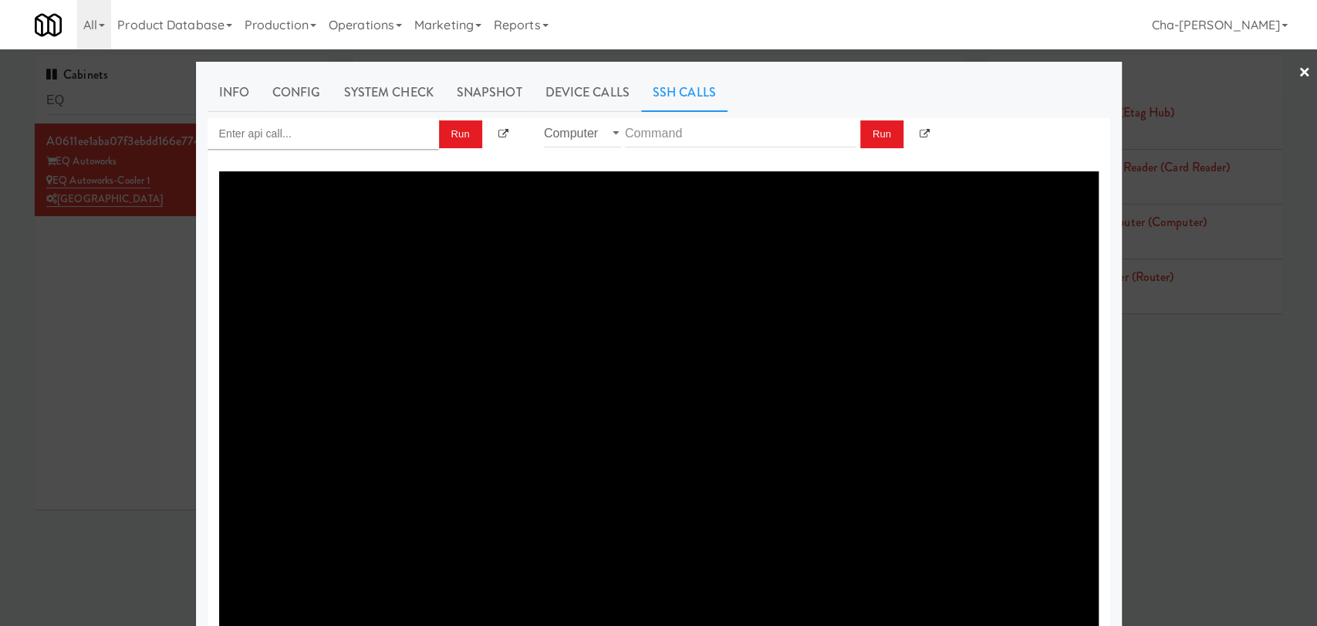
click at [656, 346] on textarea at bounding box center [659, 402] width 880 height 463
click at [154, 373] on div at bounding box center [658, 313] width 1317 height 626
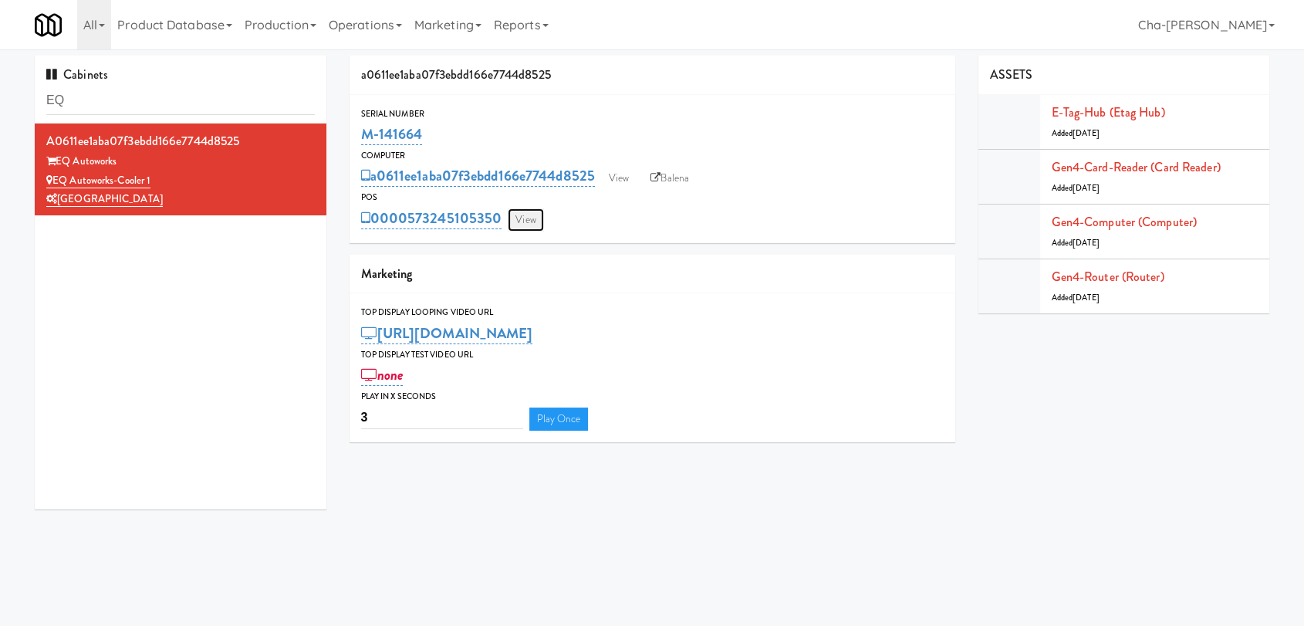
click at [525, 224] on link "View" at bounding box center [525, 219] width 35 height 23
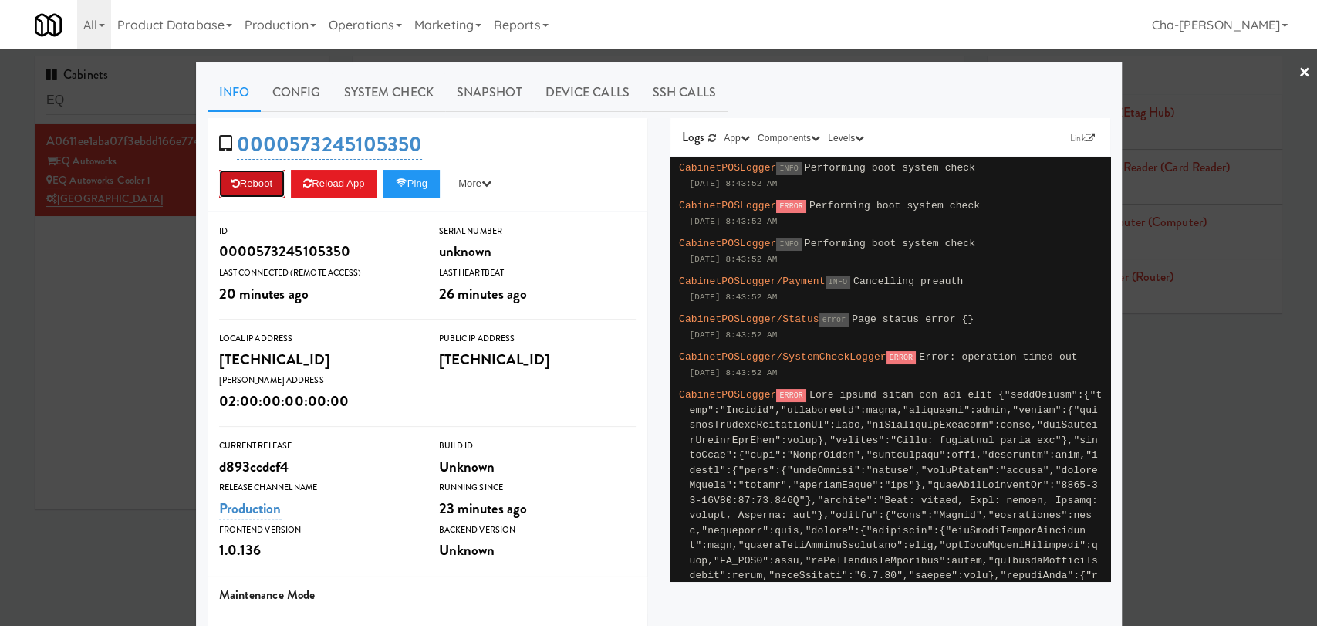
click at [269, 193] on button "Reboot" at bounding box center [252, 184] width 66 height 28
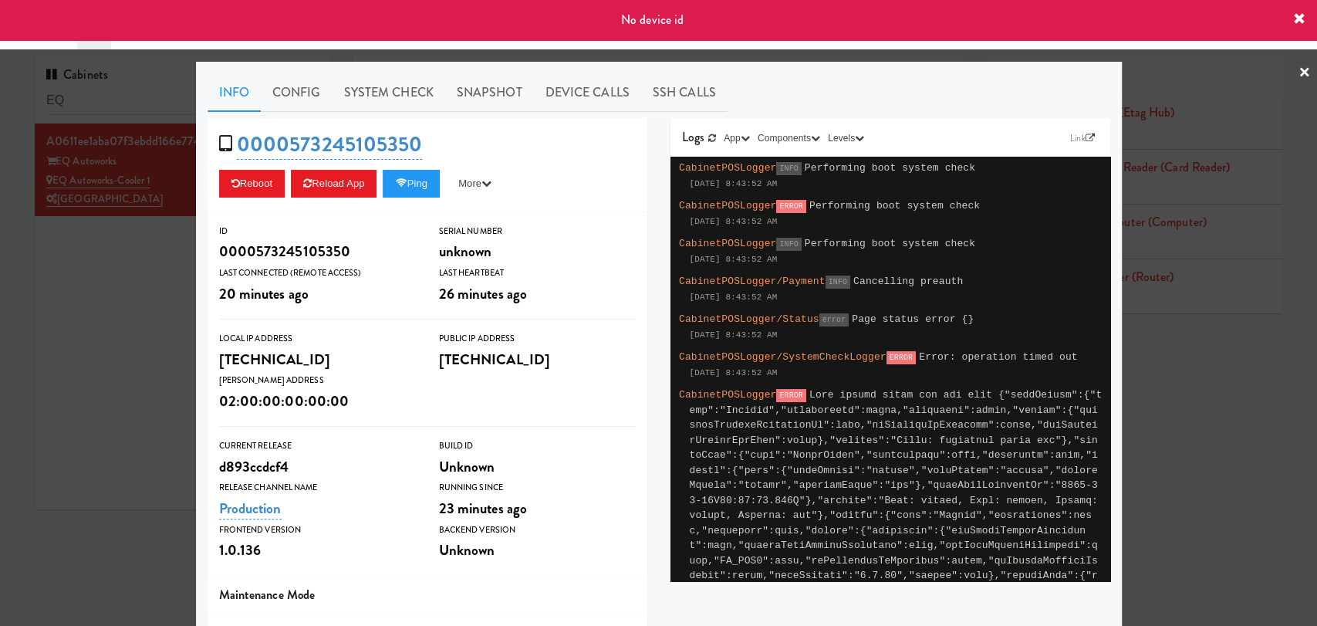
click at [94, 282] on div at bounding box center [658, 313] width 1317 height 626
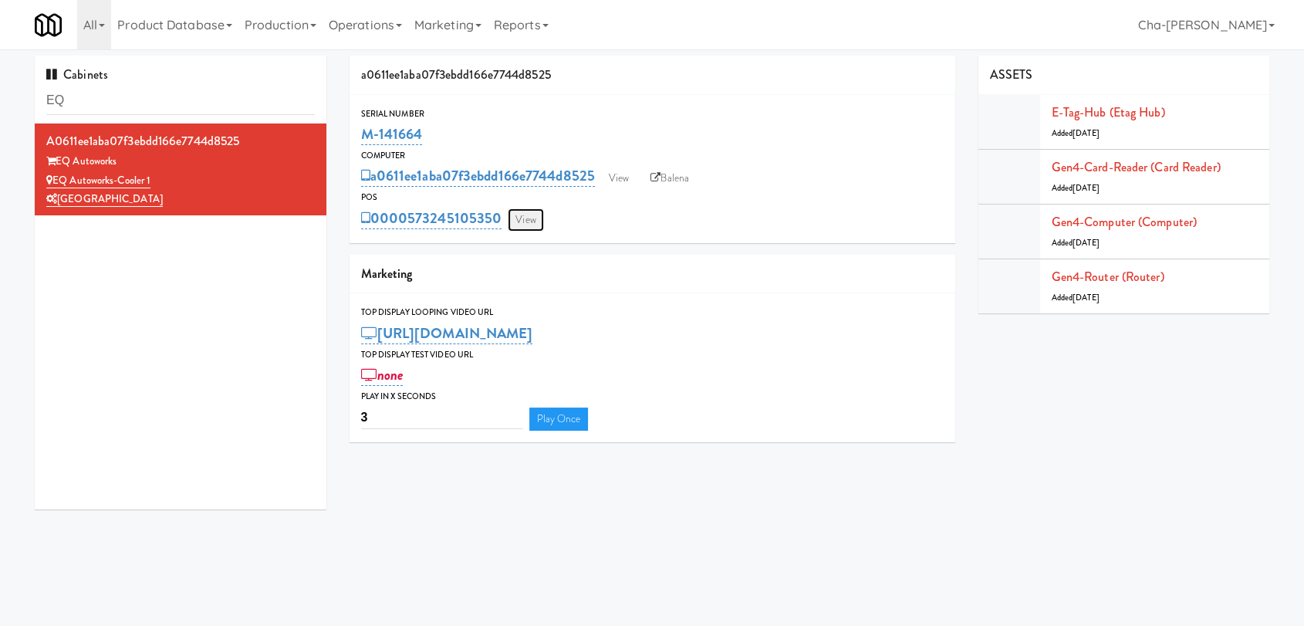
click at [525, 227] on link "View" at bounding box center [525, 219] width 35 height 23
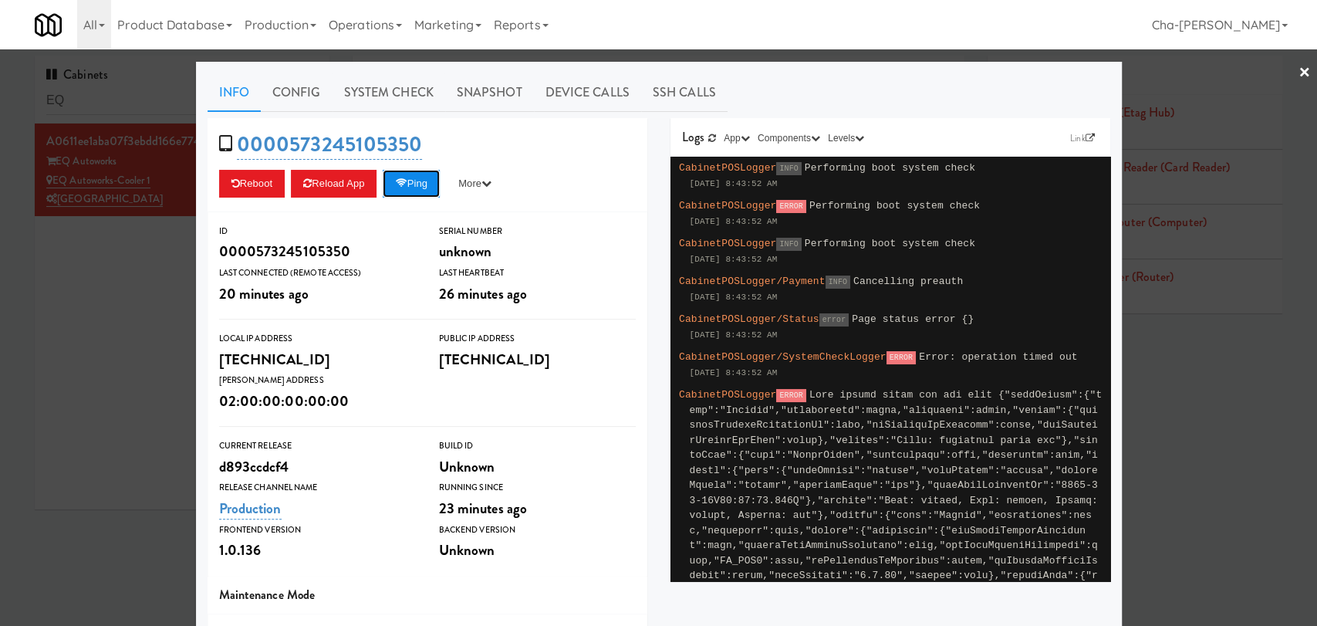
click at [414, 191] on button "Ping" at bounding box center [411, 184] width 57 height 28
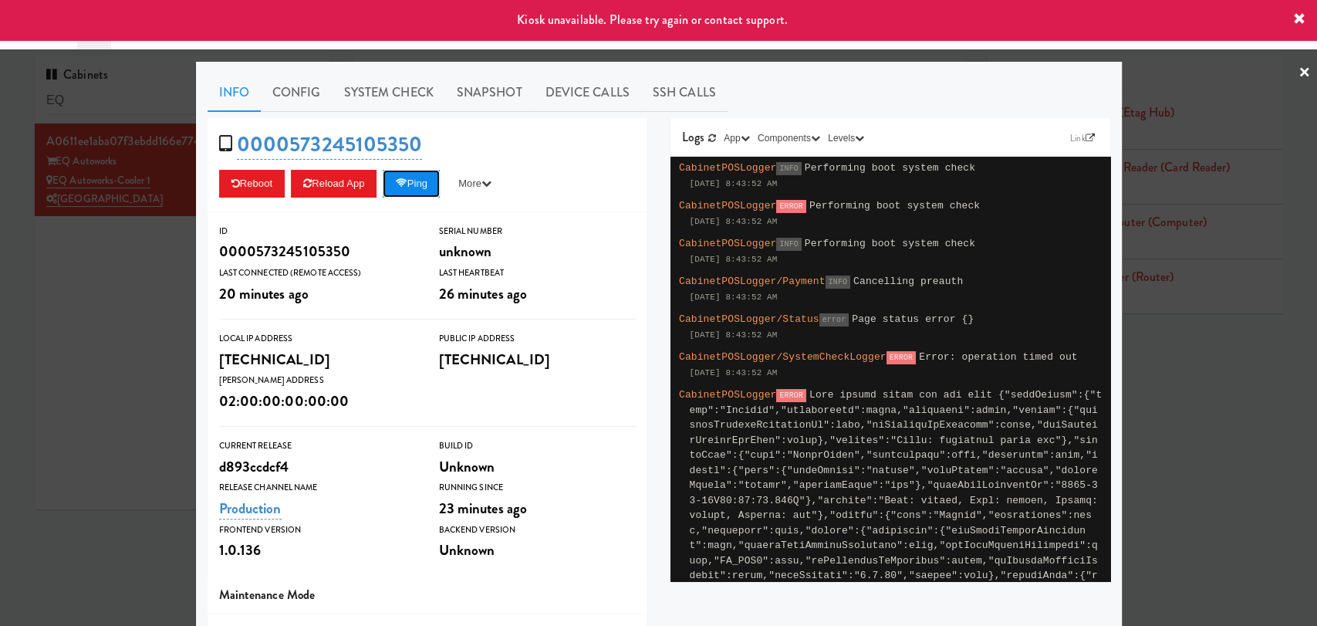
click at [414, 191] on button "Ping" at bounding box center [411, 184] width 57 height 28
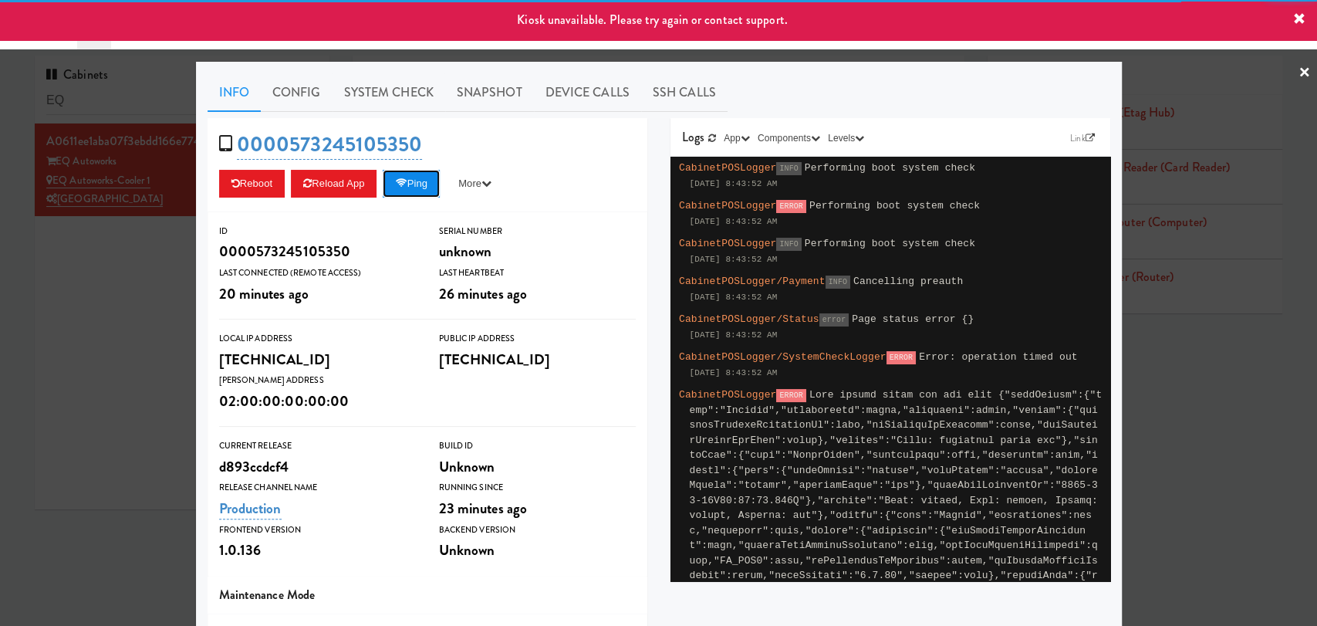
click at [414, 191] on button "Ping" at bounding box center [411, 184] width 57 height 28
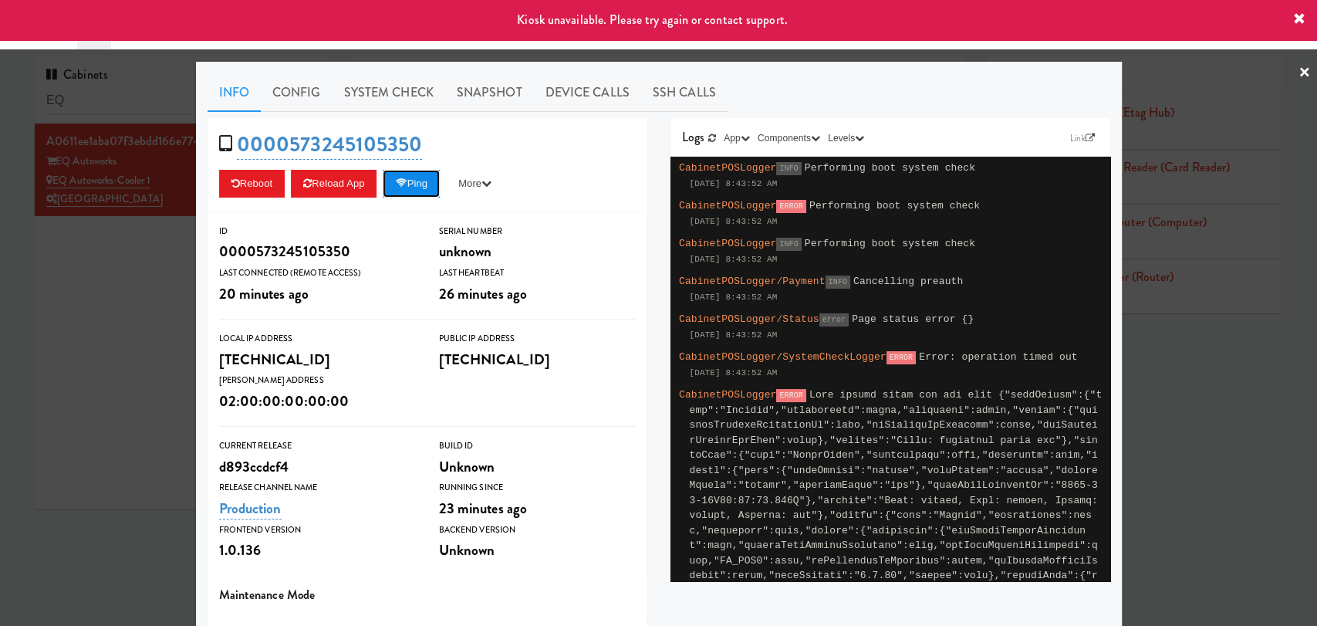
click at [414, 191] on button "Ping" at bounding box center [411, 184] width 57 height 28
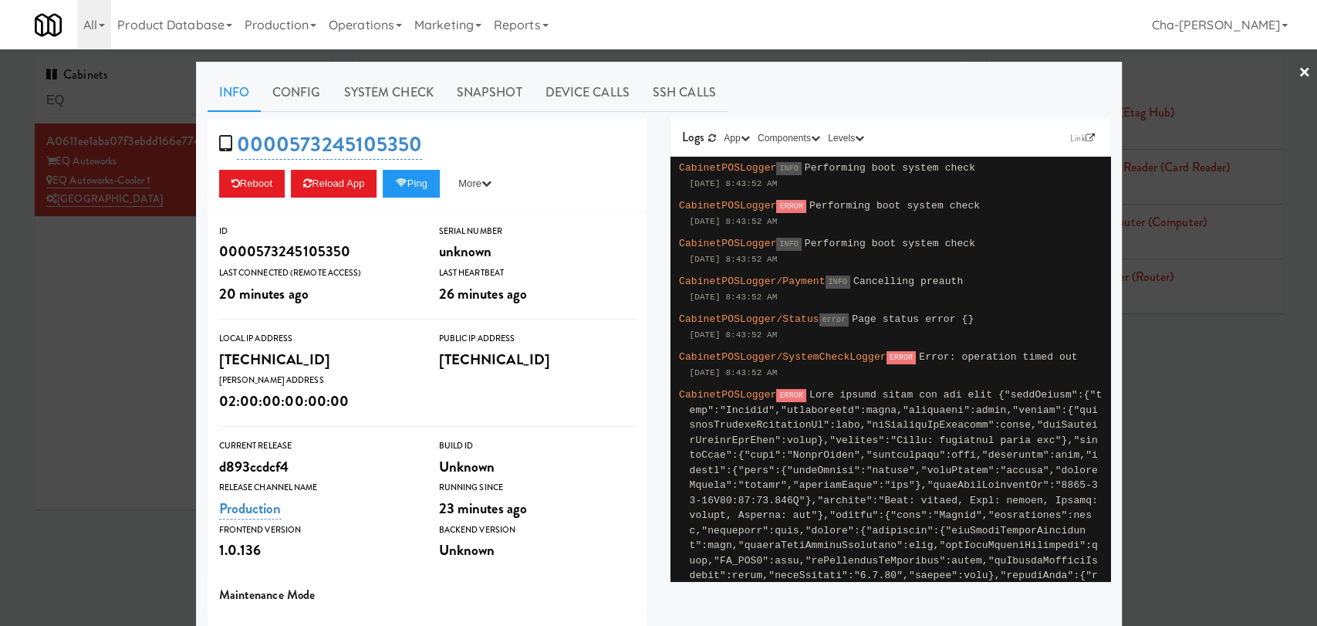
click at [1291, 431] on div at bounding box center [658, 313] width 1317 height 626
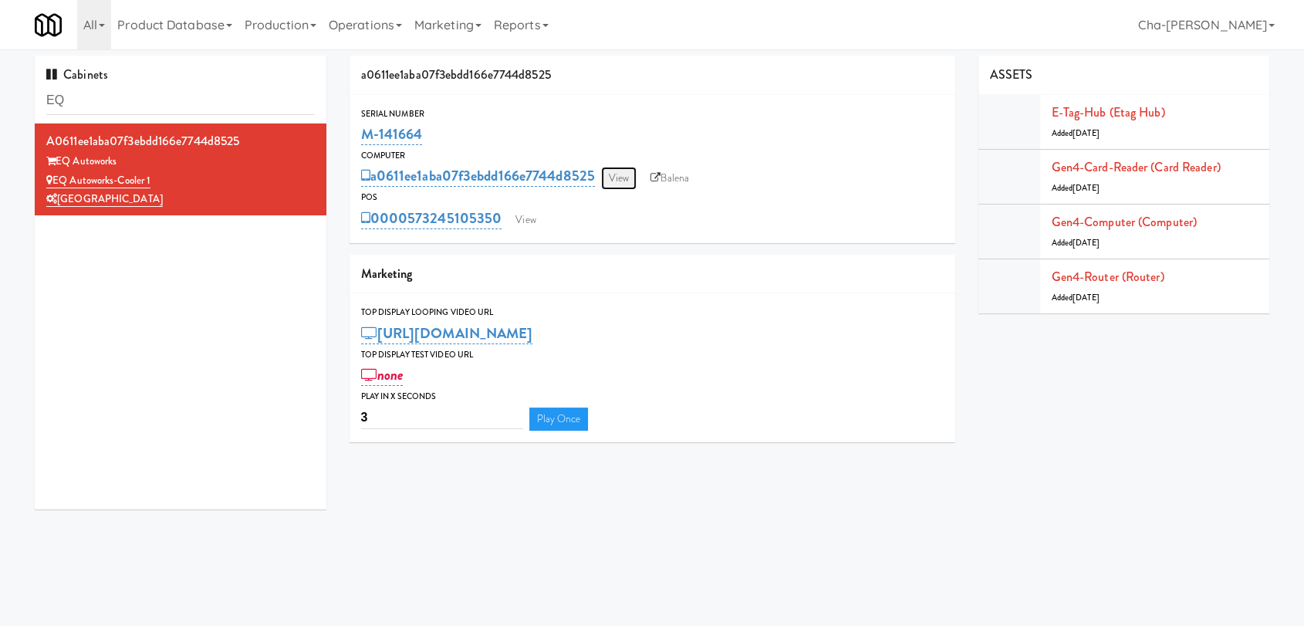
click at [625, 174] on link "View" at bounding box center [618, 178] width 35 height 23
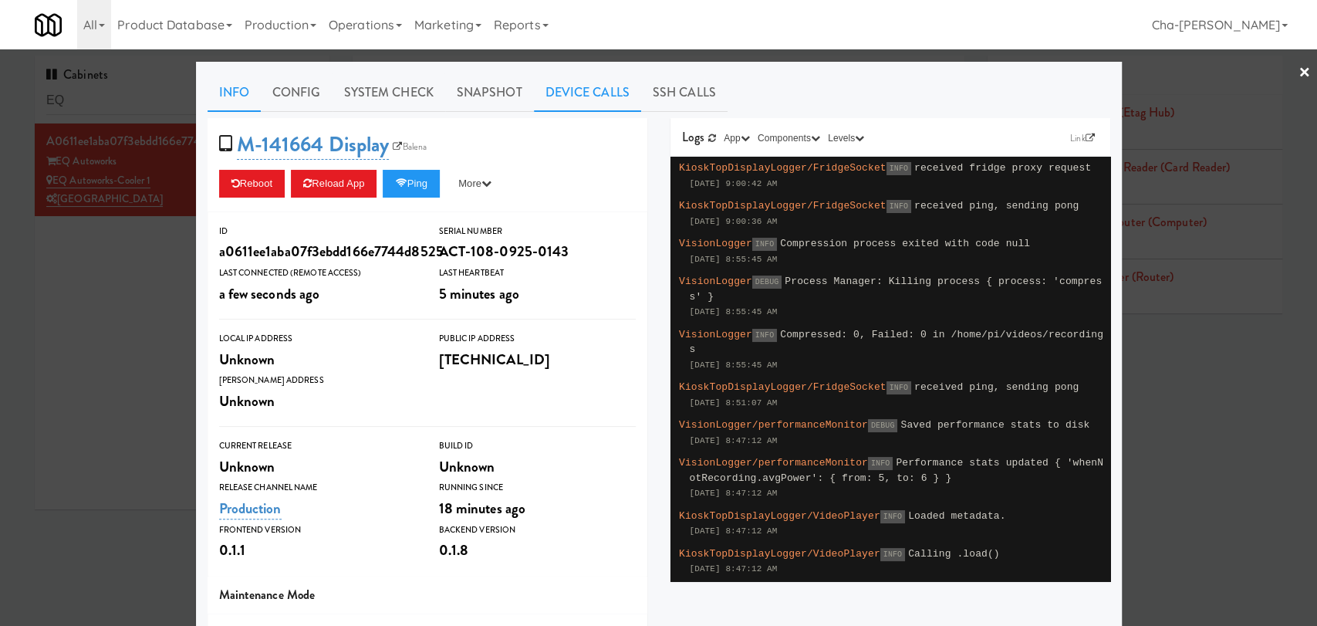
click at [583, 82] on link "Device Calls" at bounding box center [587, 92] width 107 height 39
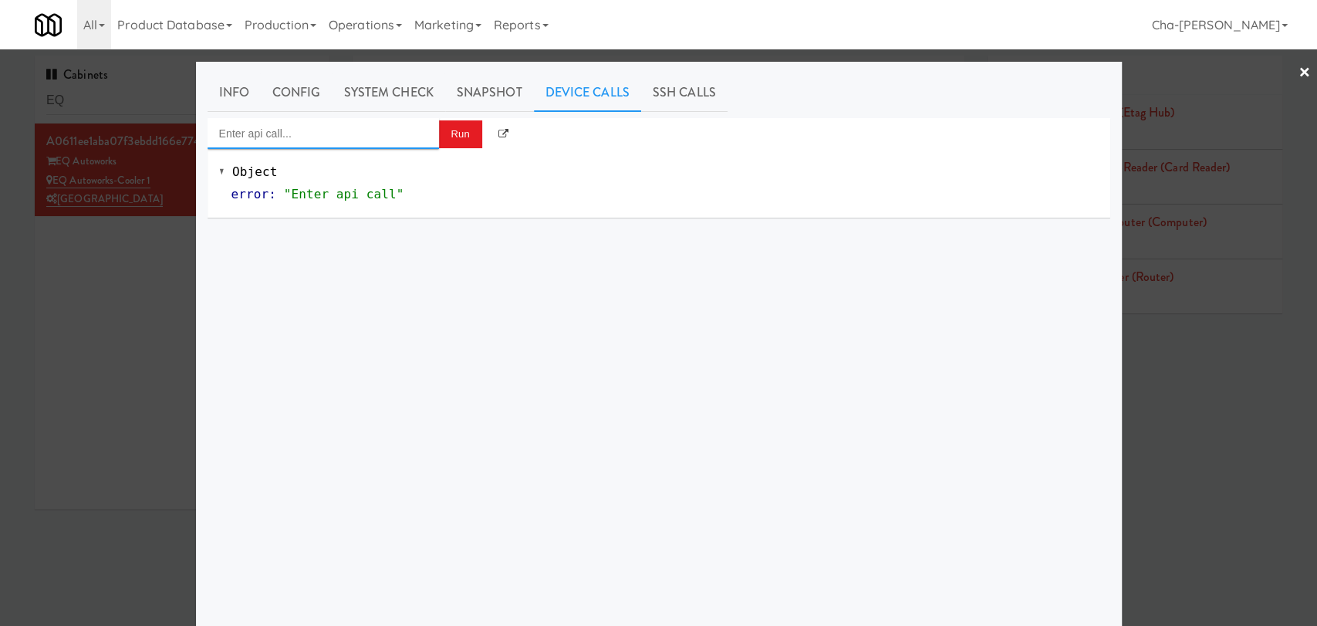
click at [284, 134] on input "Enter api call..." at bounding box center [323, 133] width 231 height 31
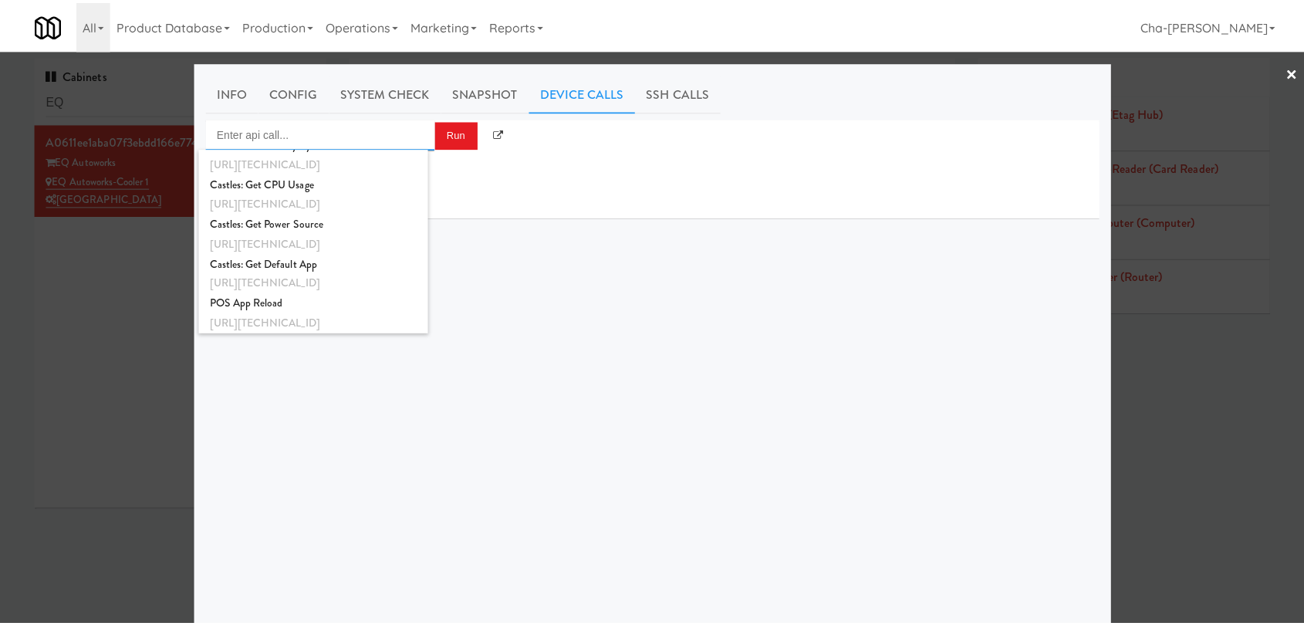
scroll to position [1500, 0]
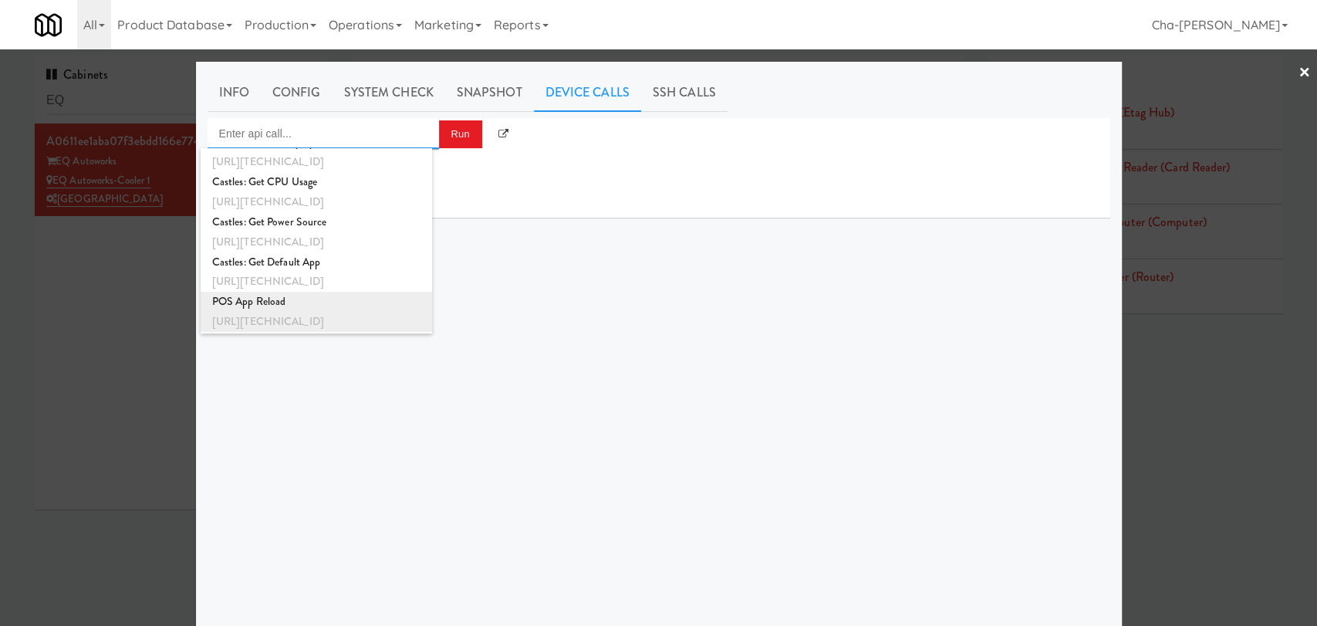
click at [364, 304] on div "POS App Reload" at bounding box center [316, 302] width 208 height 20
type input "POS App Reload"
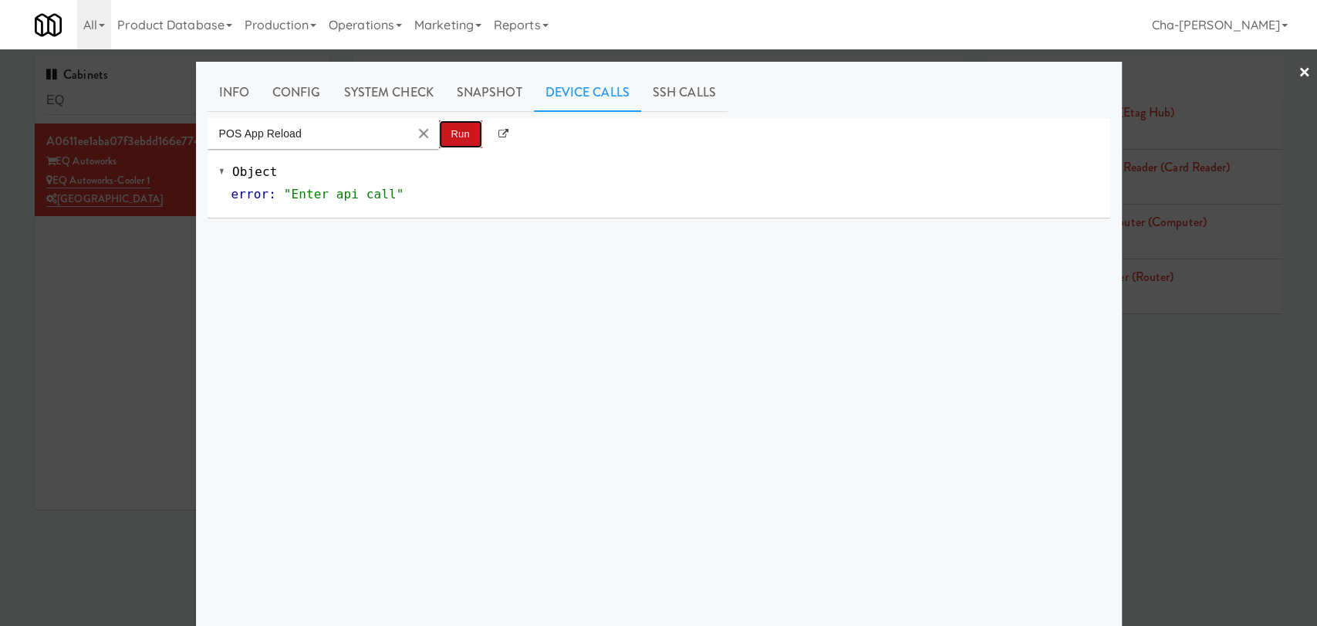
click at [455, 147] on button "Run" at bounding box center [460, 134] width 43 height 28
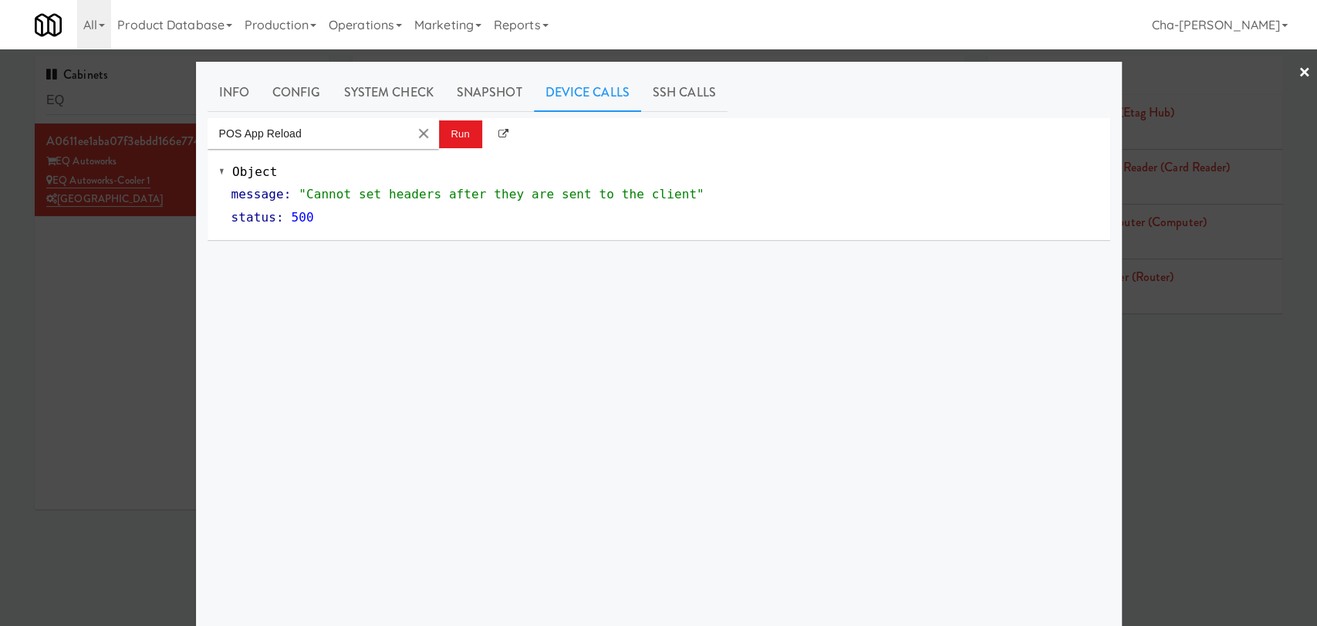
click at [111, 358] on div at bounding box center [658, 313] width 1317 height 626
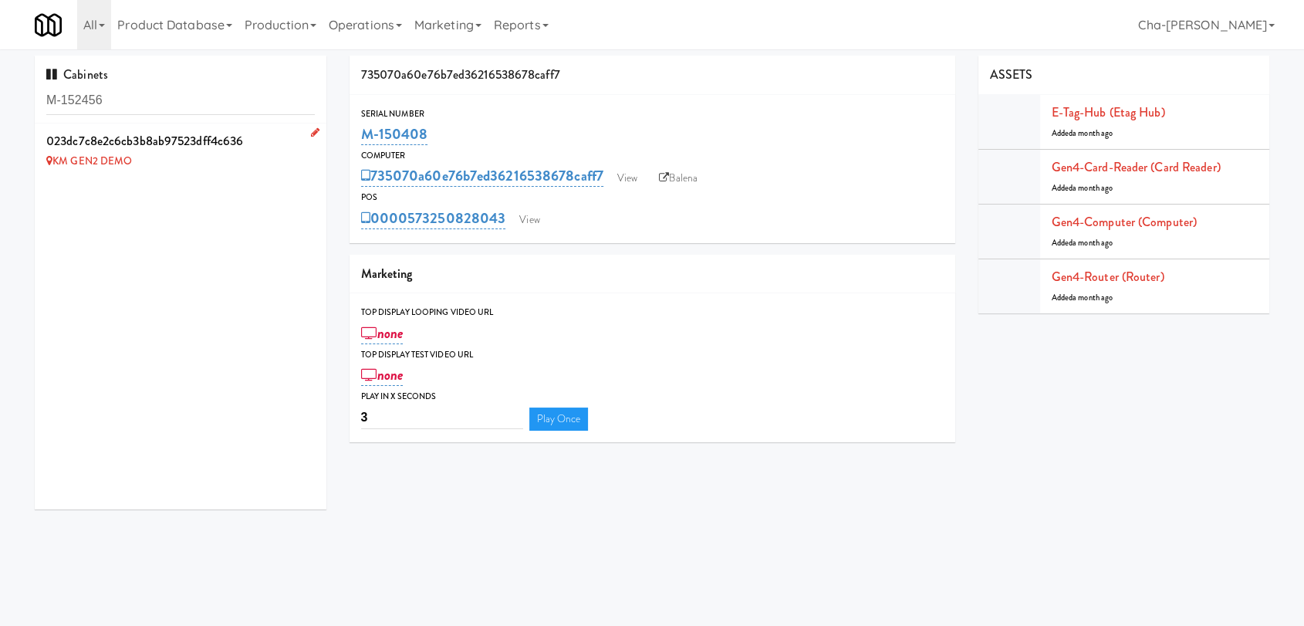
type input "M-152456"
click at [311, 131] on icon at bounding box center [315, 132] width 8 height 10
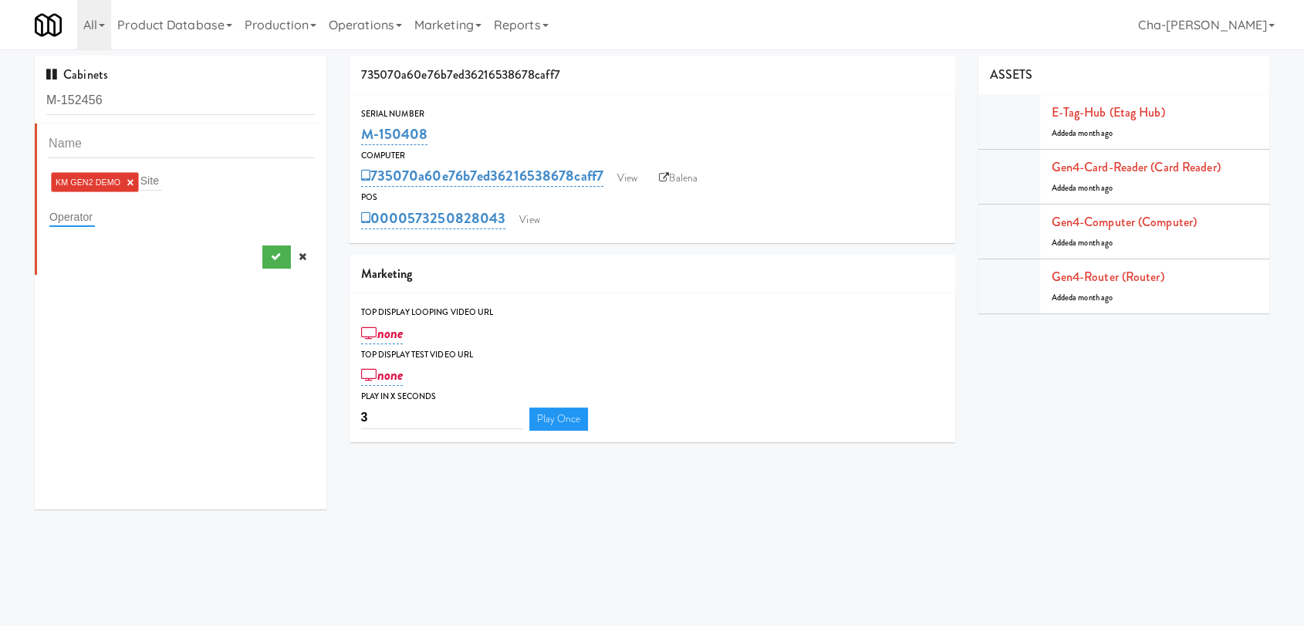
click at [93, 215] on input "text" at bounding box center [72, 217] width 46 height 20
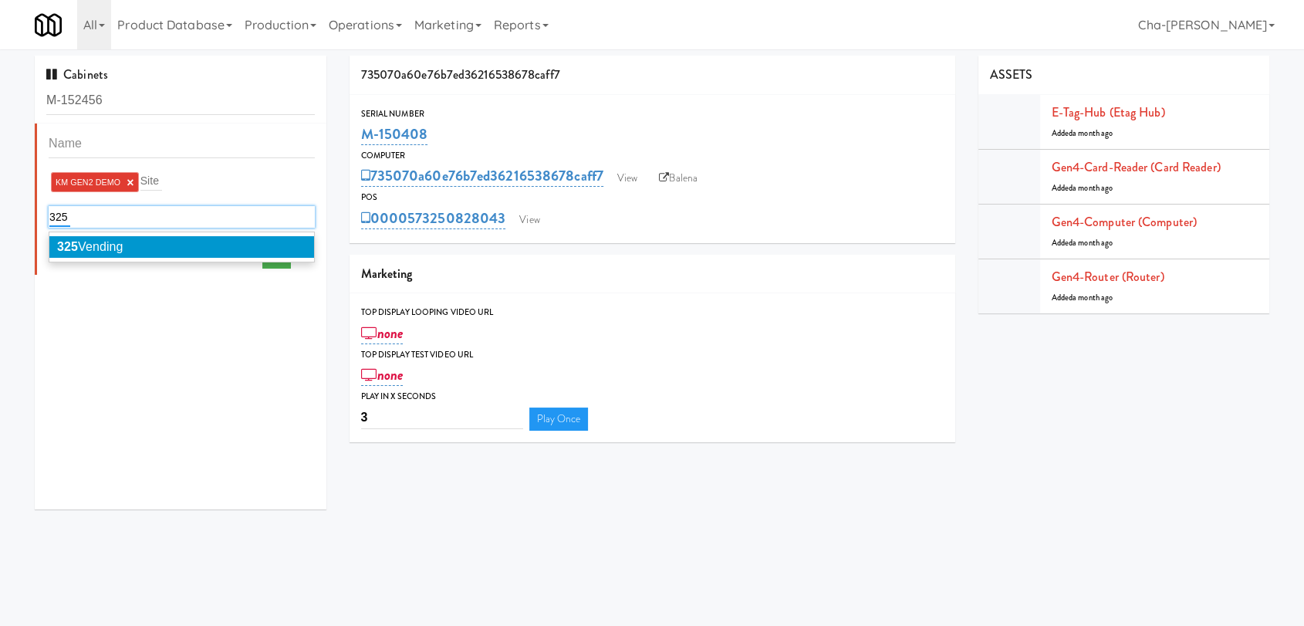
type input "325"
click at [135, 247] on li "325 Vending" at bounding box center [181, 247] width 265 height 22
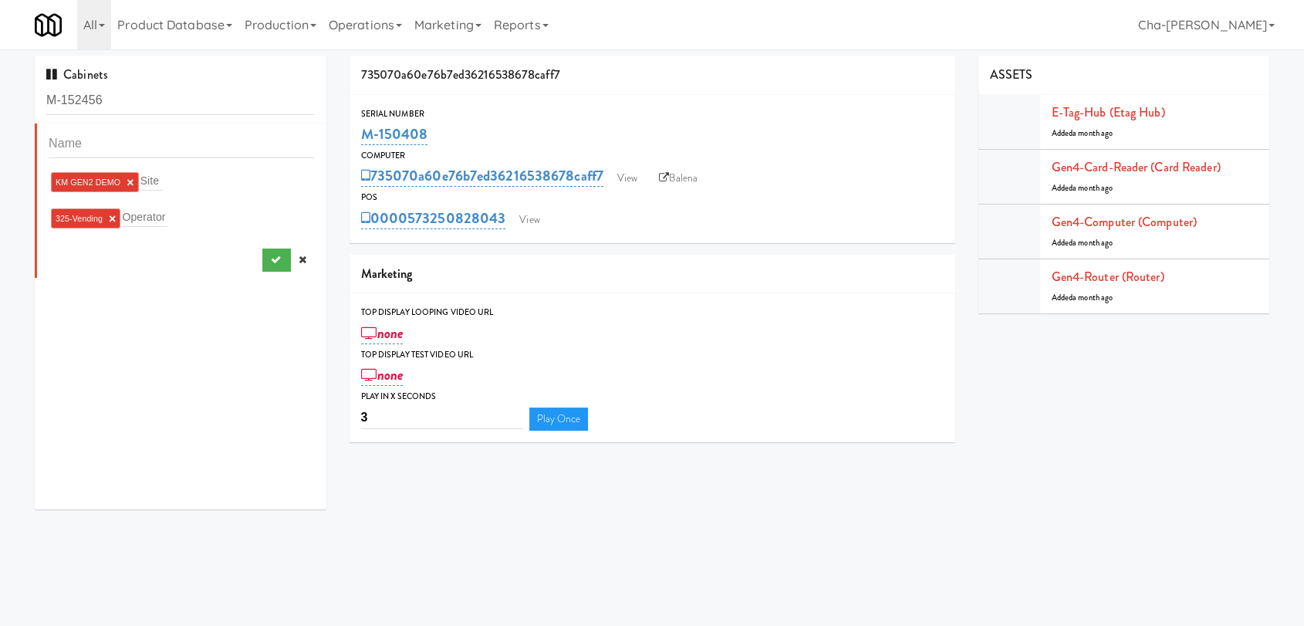
click at [127, 177] on link "×" at bounding box center [130, 182] width 7 height 13
click at [262, 258] on button "submit" at bounding box center [276, 256] width 29 height 23
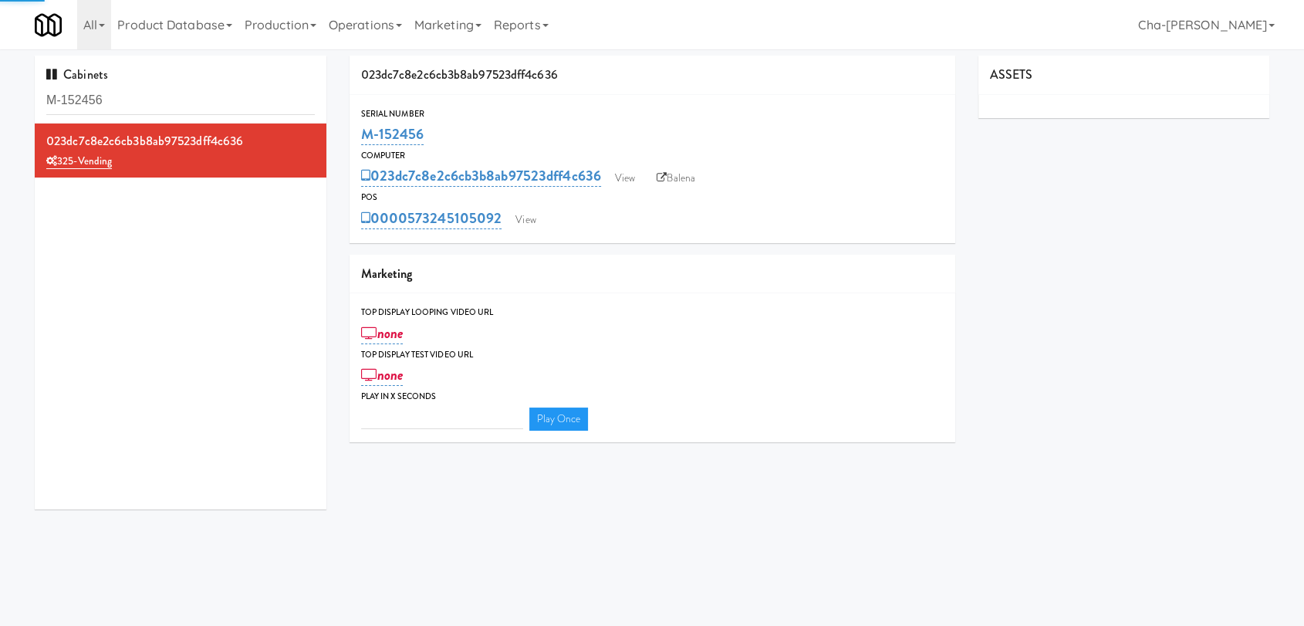
type input "3"
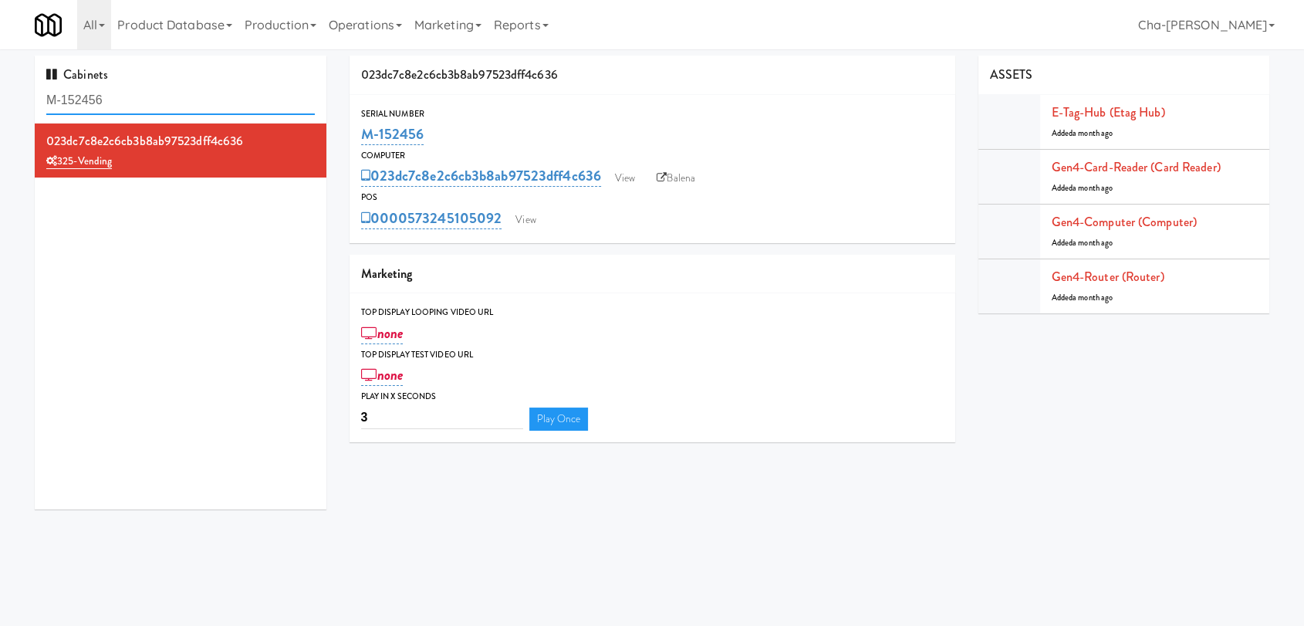
click at [170, 105] on input "M-152456" at bounding box center [180, 100] width 268 height 29
paste input "368"
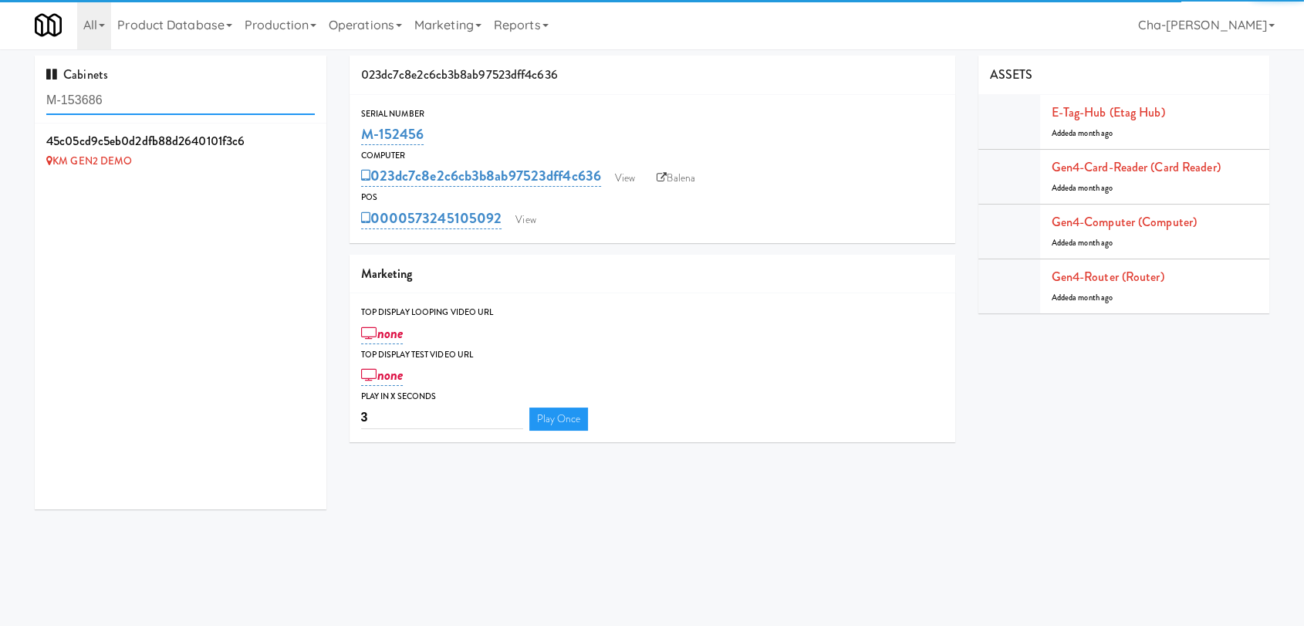
type input "M-153686"
click at [311, 132] on icon at bounding box center [315, 132] width 8 height 10
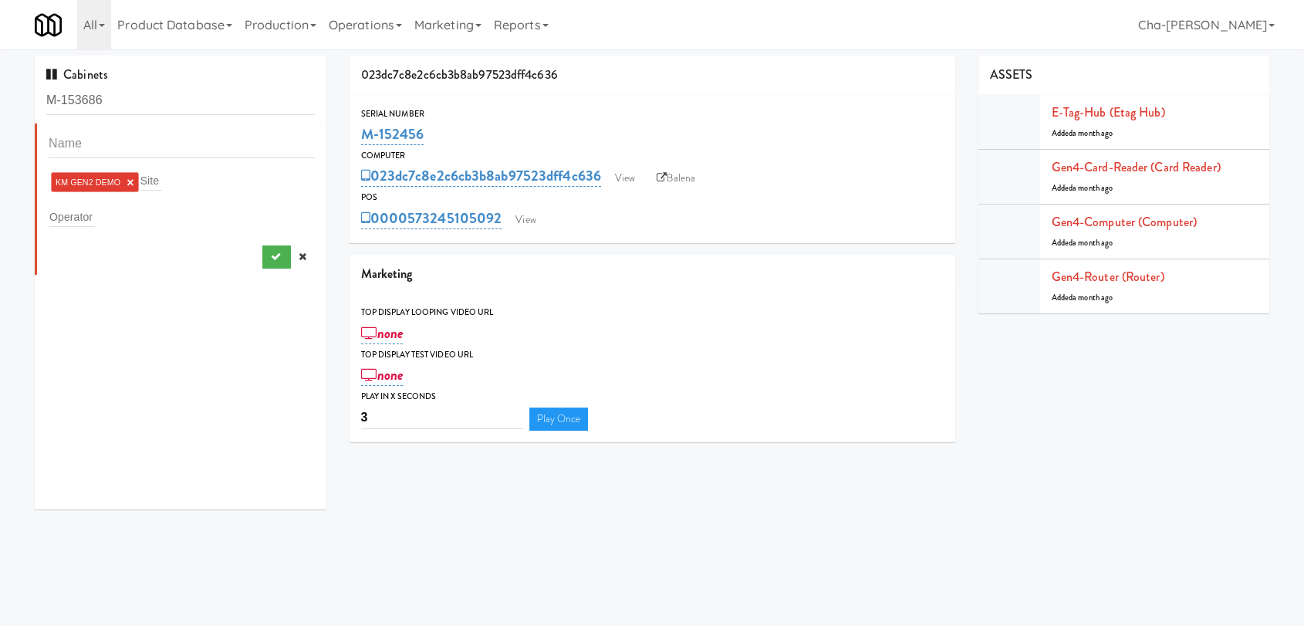
click at [130, 183] on link "×" at bounding box center [130, 182] width 7 height 13
click at [84, 218] on input "text" at bounding box center [72, 214] width 46 height 20
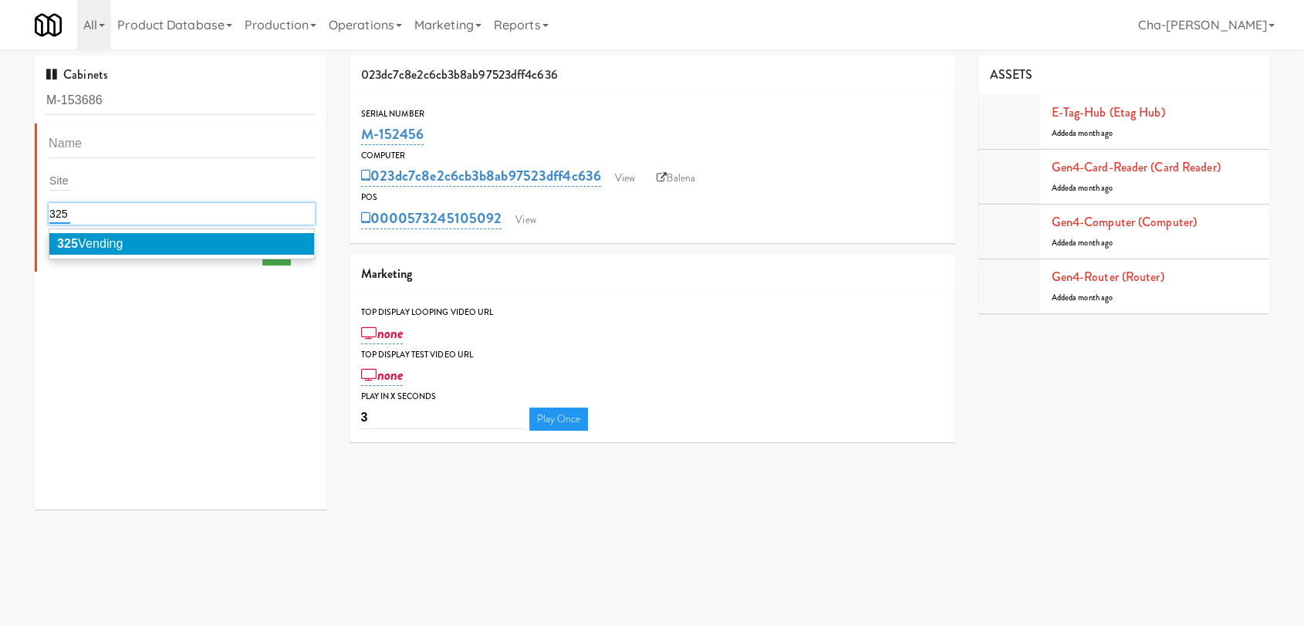
type input "325"
click at [142, 239] on li "325 Vending" at bounding box center [181, 244] width 265 height 22
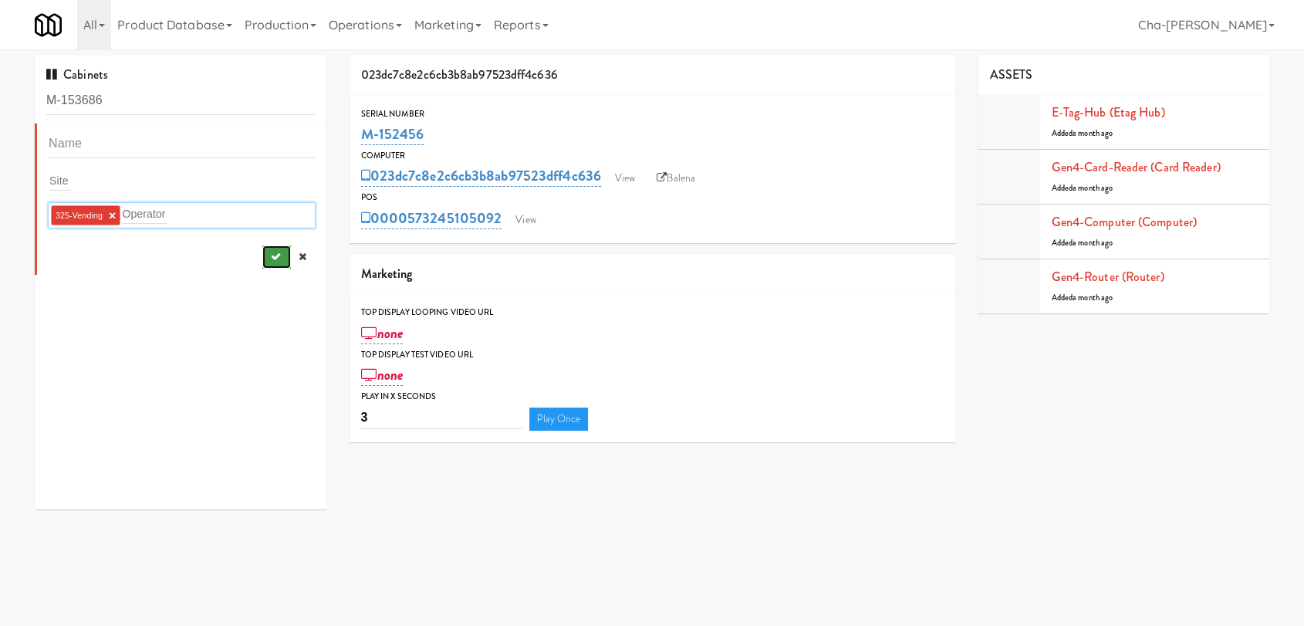
click at [270, 252] on icon "submit" at bounding box center [275, 257] width 10 height 10
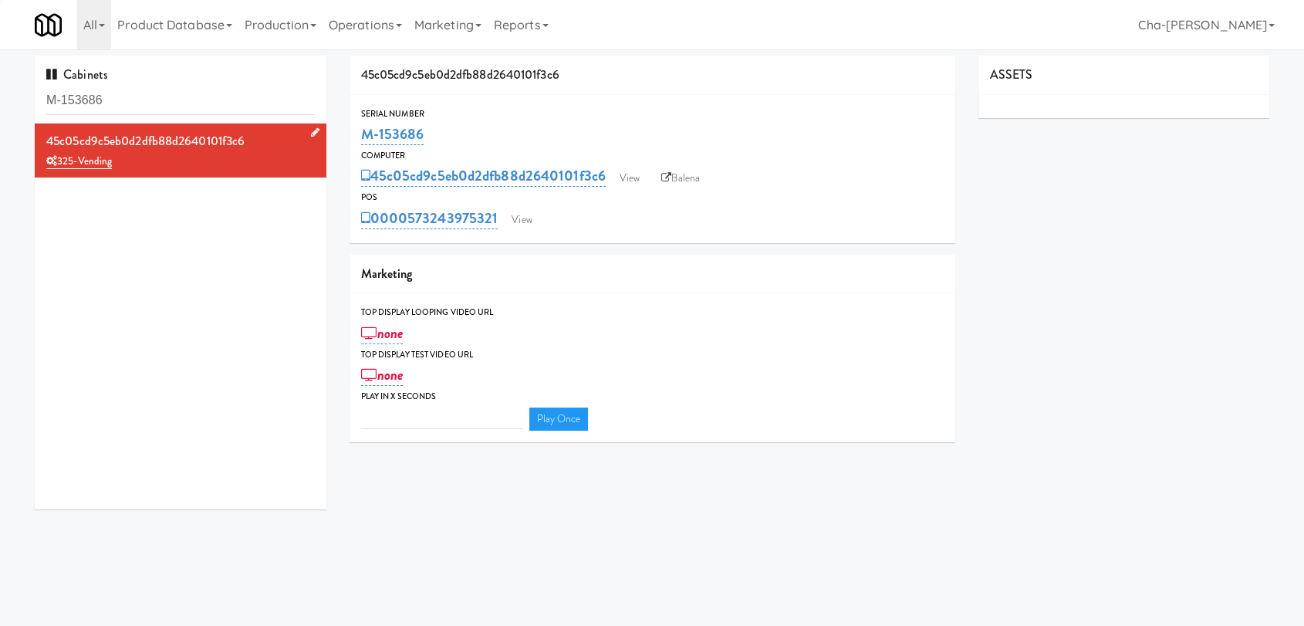
type input "3"
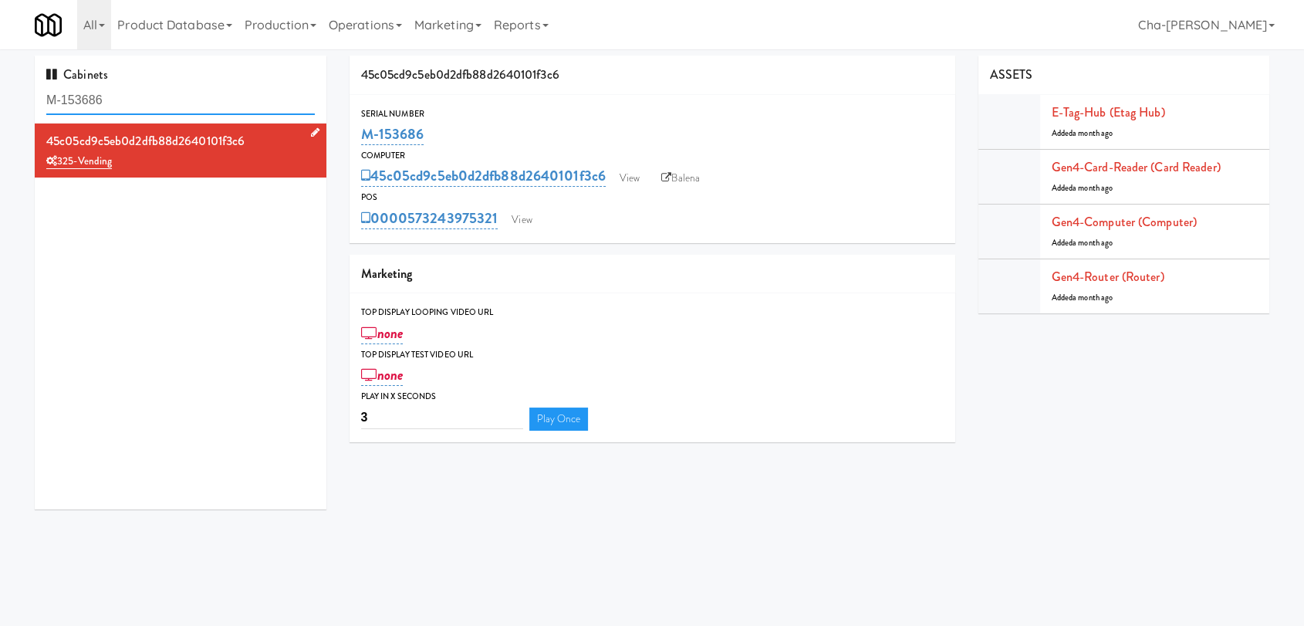
click at [130, 95] on input "M-153686" at bounding box center [180, 100] width 268 height 29
paste input "2"
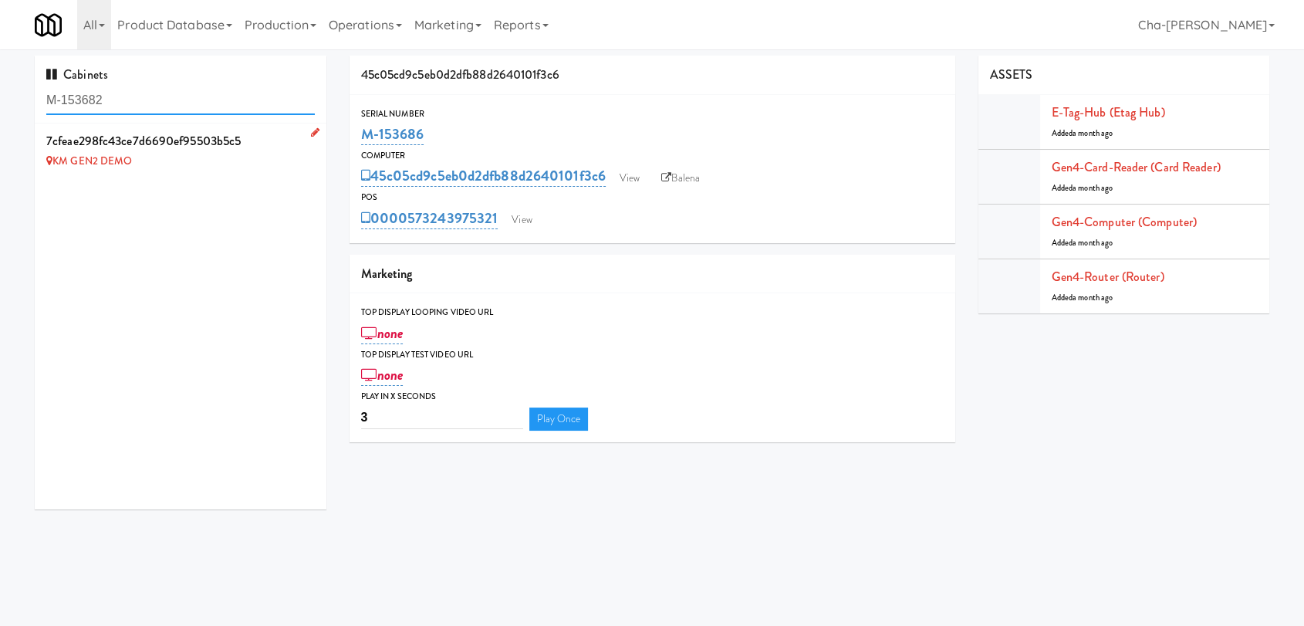
type input "M-153682"
click at [311, 131] on icon at bounding box center [315, 132] width 8 height 10
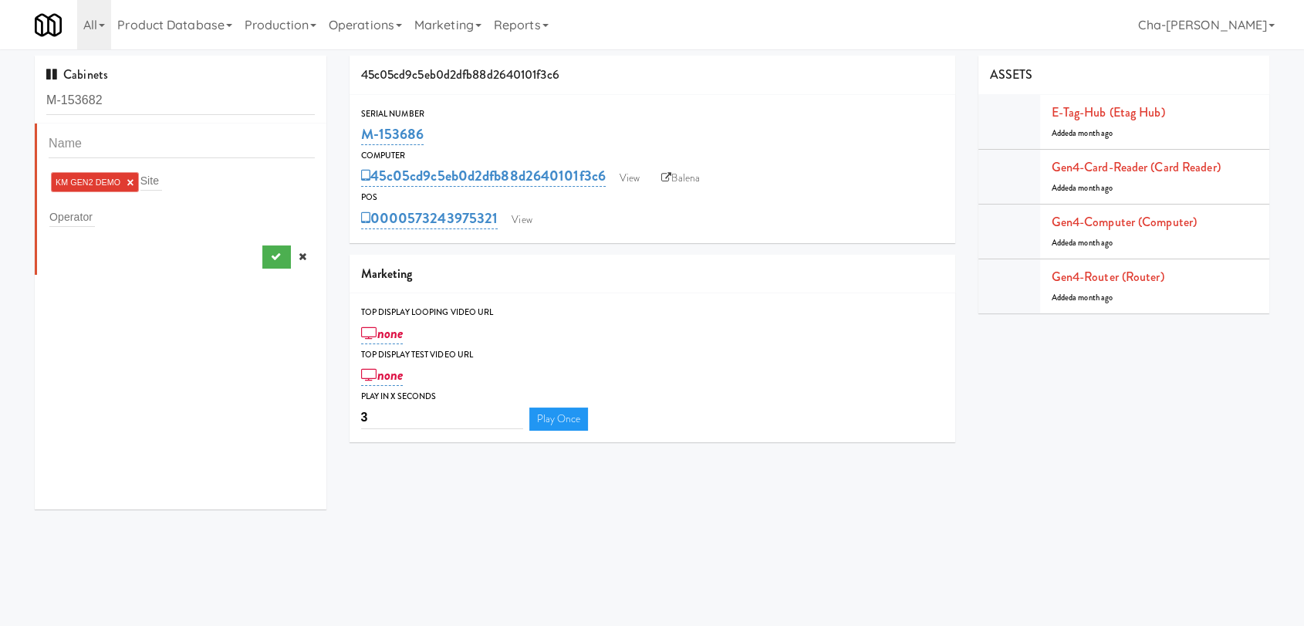
click at [130, 181] on link "×" at bounding box center [130, 182] width 7 height 13
click at [89, 208] on input "text" at bounding box center [72, 214] width 46 height 20
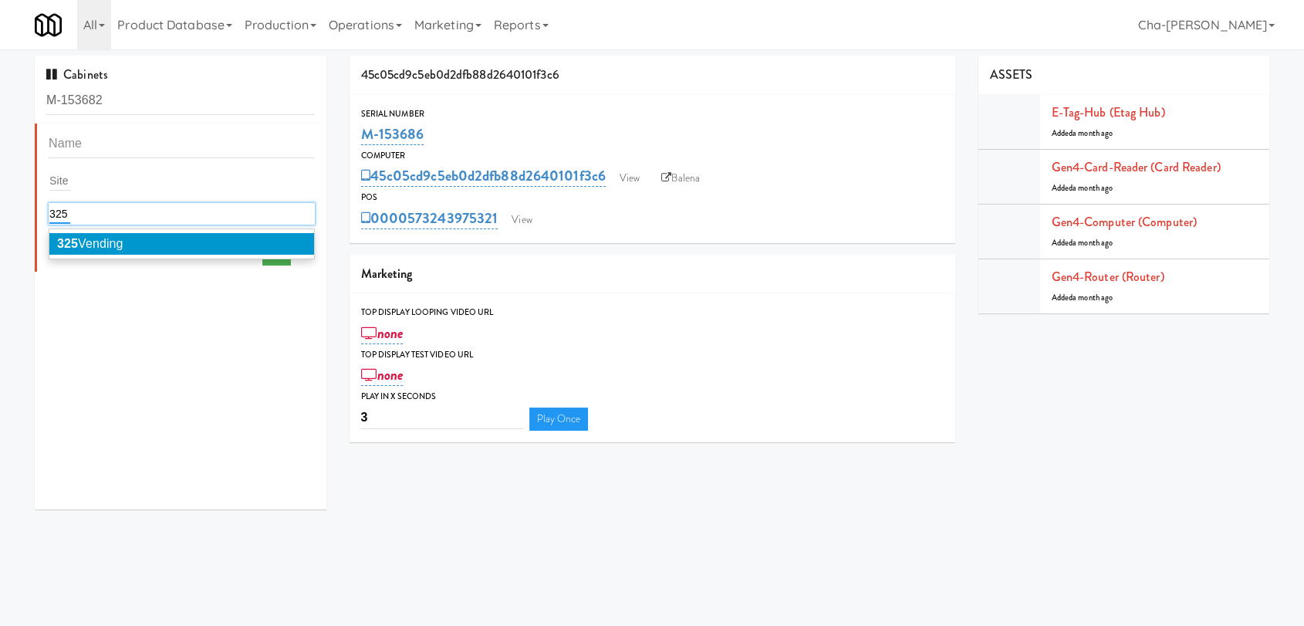
type input "325"
click at [121, 242] on span "325 Vending" at bounding box center [90, 243] width 66 height 13
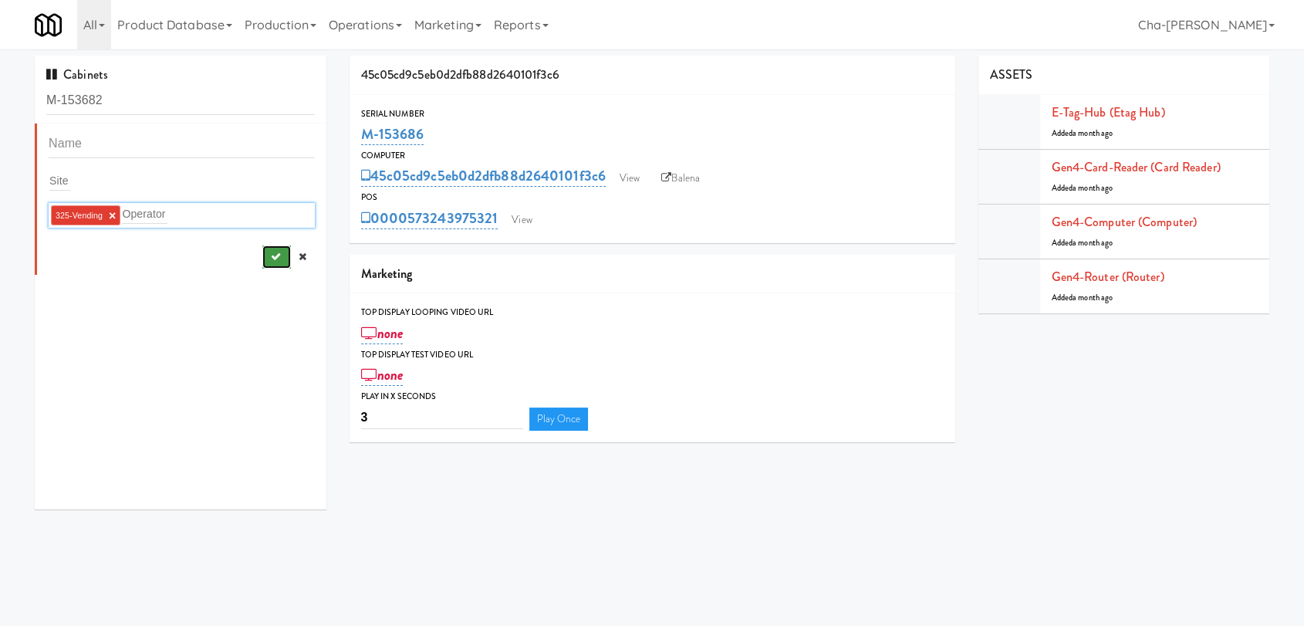
click at [262, 248] on button "submit" at bounding box center [276, 256] width 29 height 23
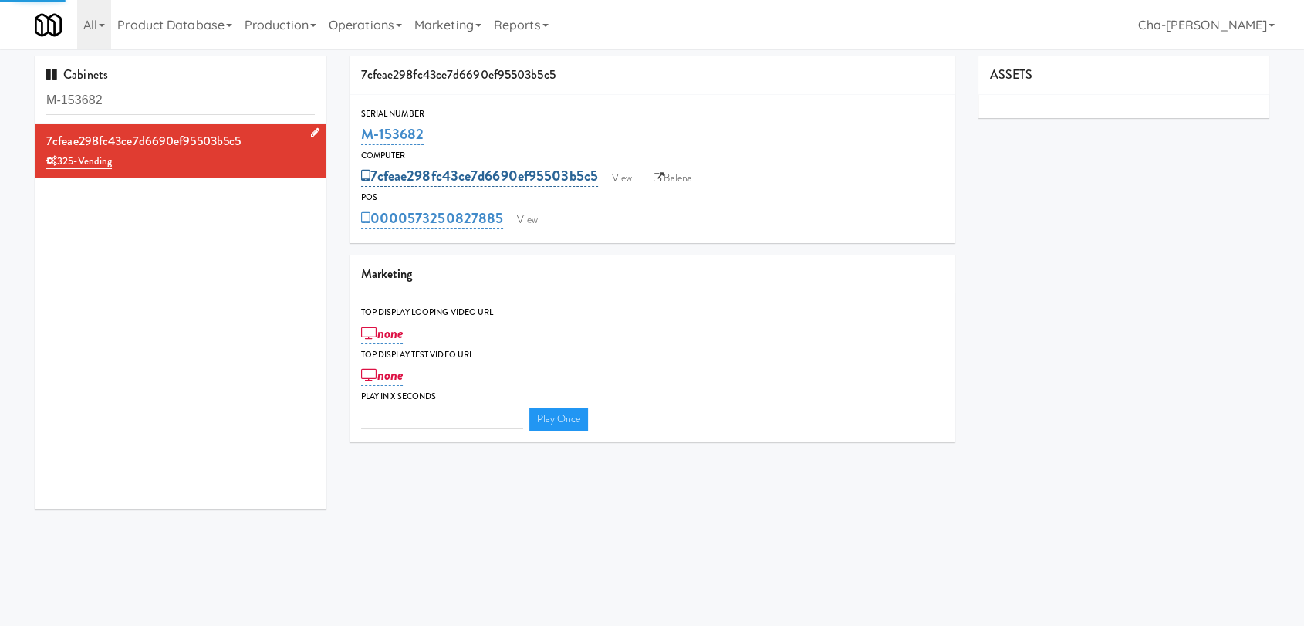
type input "3"
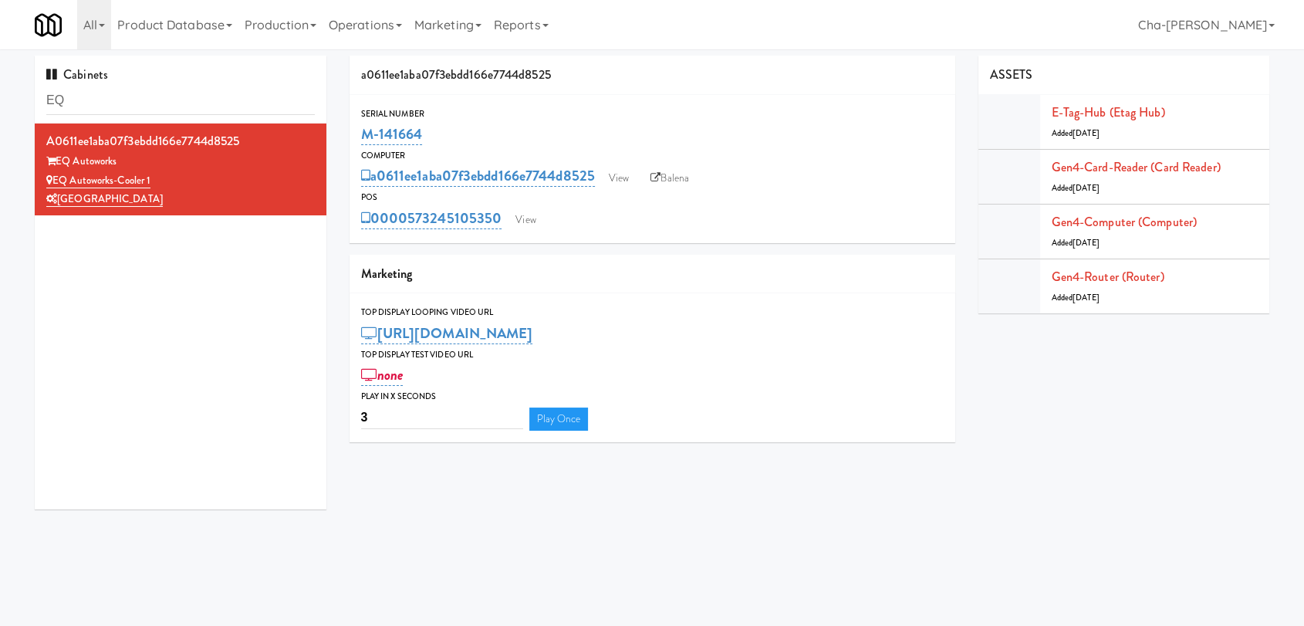
drag, startPoint x: 505, startPoint y: 226, endPoint x: 410, endPoint y: 236, distance: 95.4
click at [410, 236] on div "Serial Number M-141664 Computer a0611ee1aba07f3ebdd166e7744d8525 View Balena PO…" at bounding box center [653, 169] width 606 height 148
copy link "573245105350"
click at [530, 221] on link "View" at bounding box center [525, 219] width 35 height 23
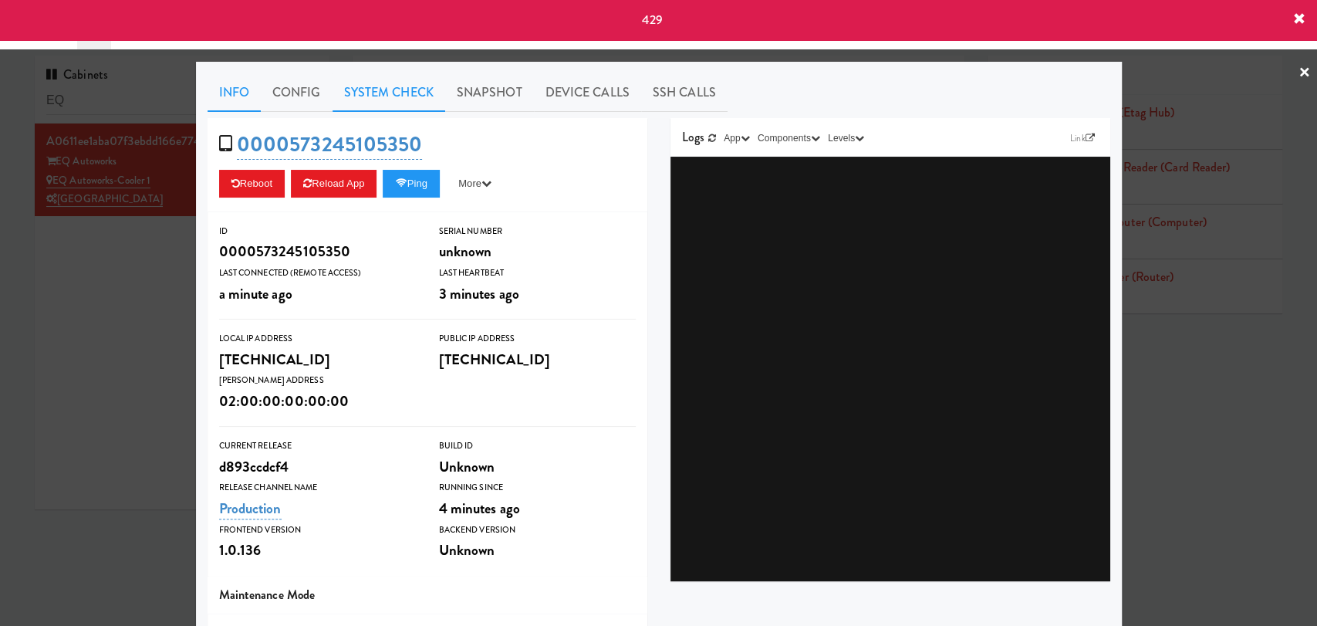
click at [381, 84] on link "System Check" at bounding box center [389, 92] width 113 height 39
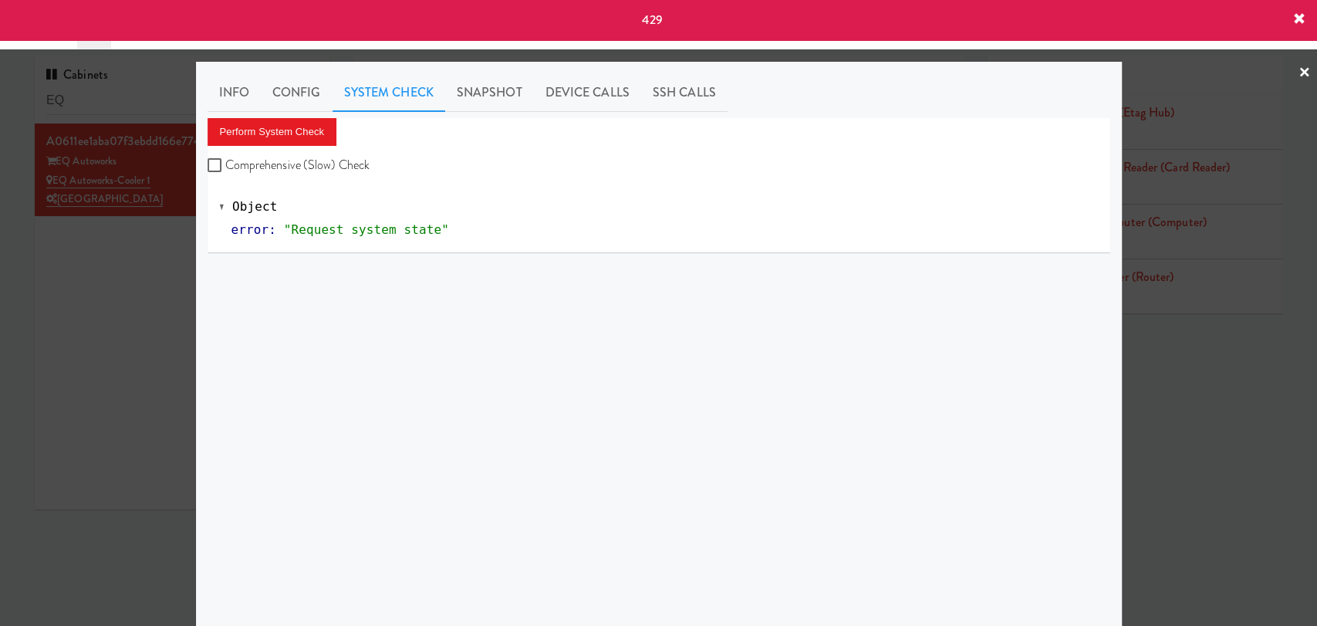
click at [283, 113] on div "Info Config System Check Snapshot Device Calls SSH Calls Perform System Check C…" at bounding box center [659, 384] width 903 height 623
click at [290, 130] on button "Perform System Check" at bounding box center [273, 132] width 130 height 28
